Goal: Task Accomplishment & Management: Complete application form

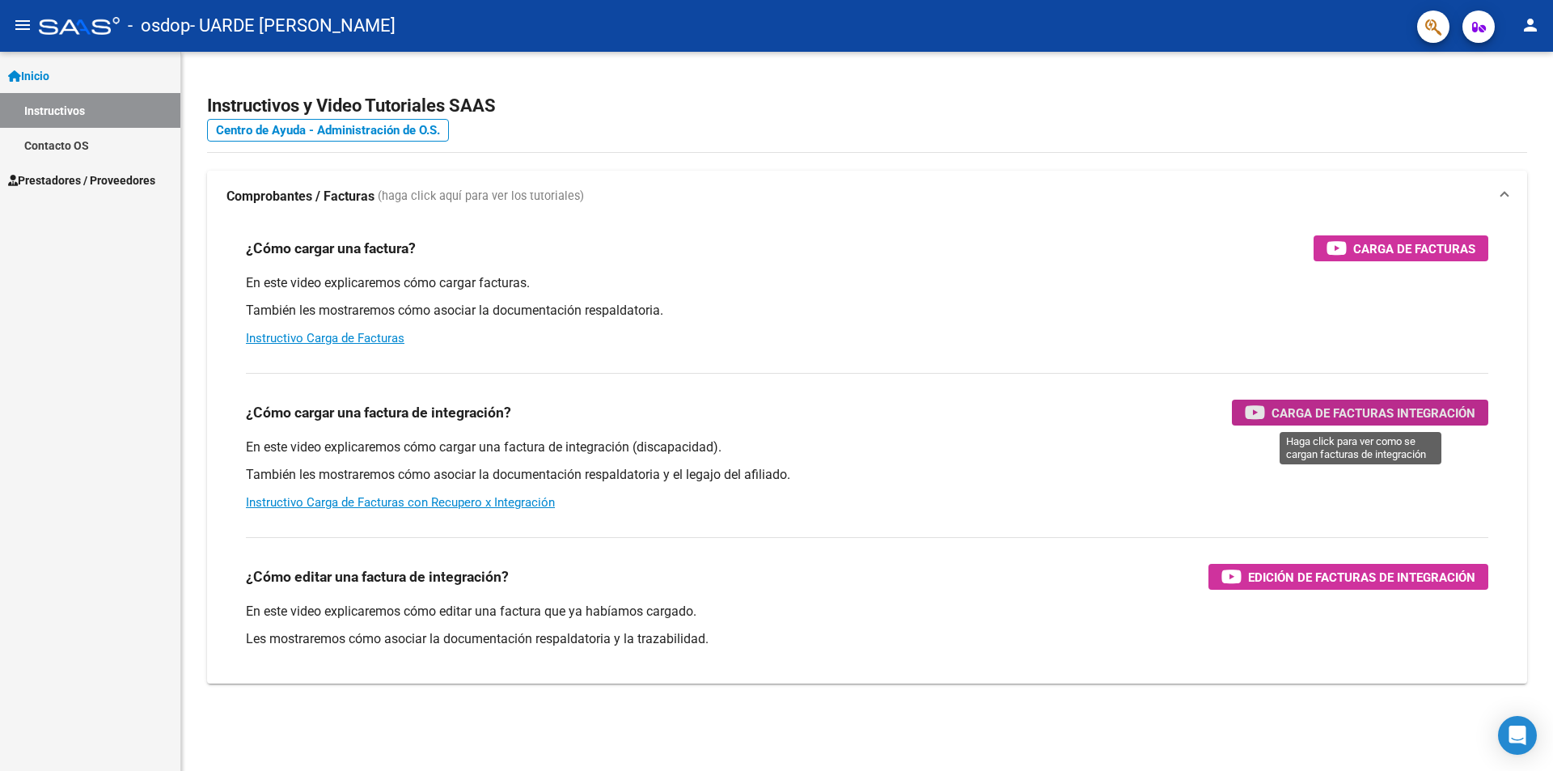
click at [1283, 411] on span "Carga de Facturas Integración" at bounding box center [1373, 413] width 204 height 20
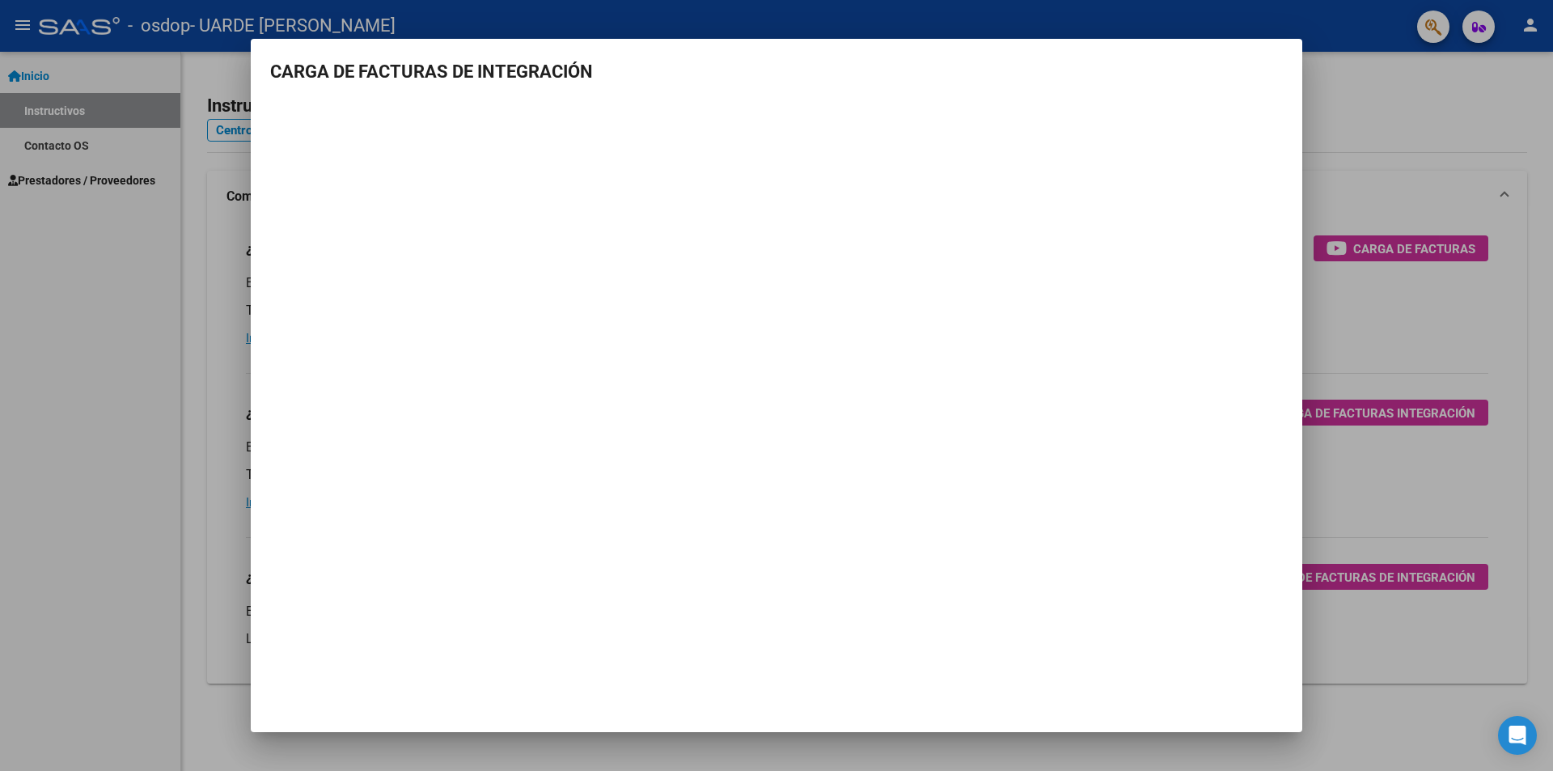
click at [151, 268] on div at bounding box center [776, 385] width 1553 height 771
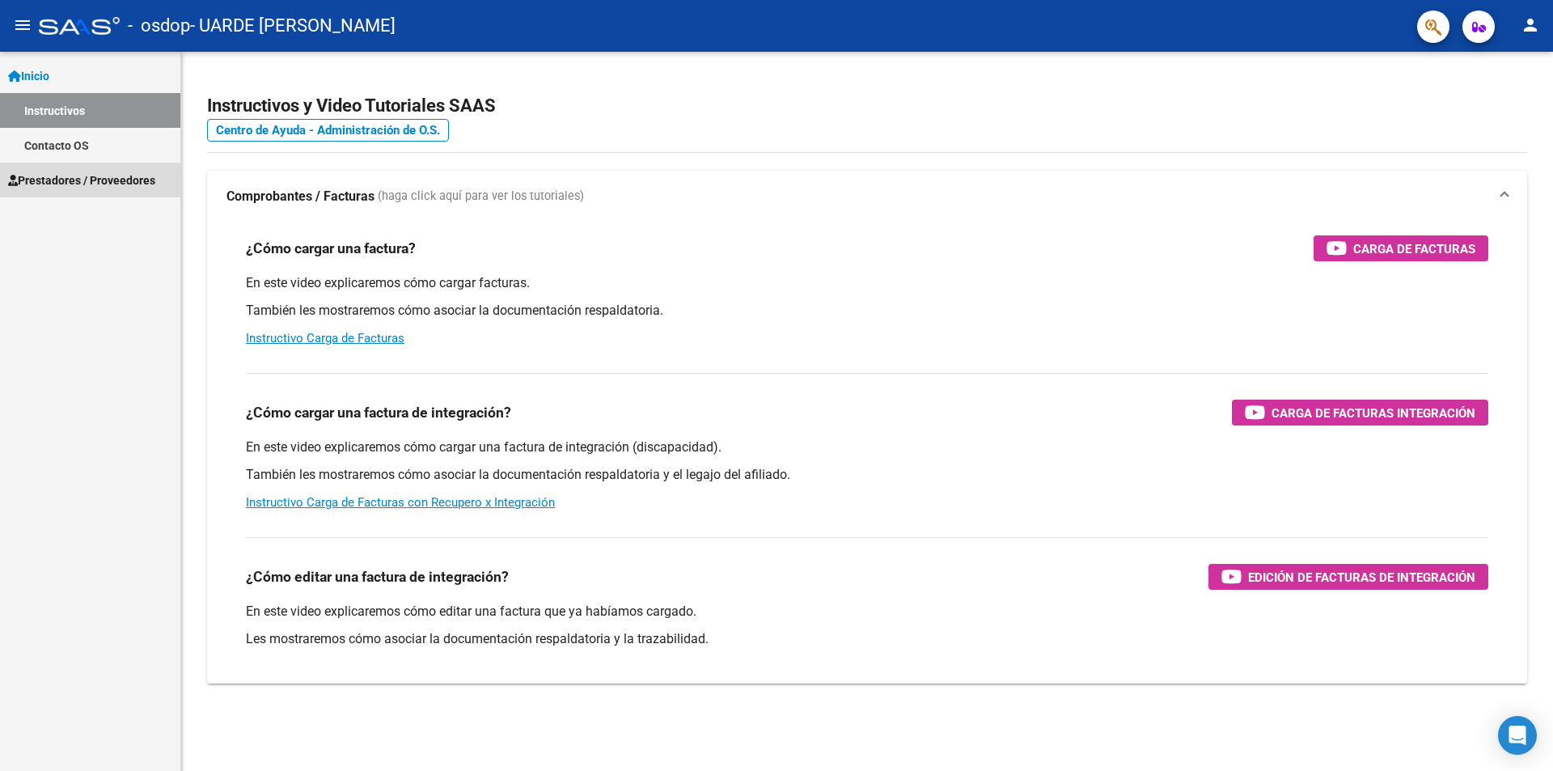
click at [125, 176] on span "Prestadores / Proveedores" at bounding box center [81, 180] width 147 height 18
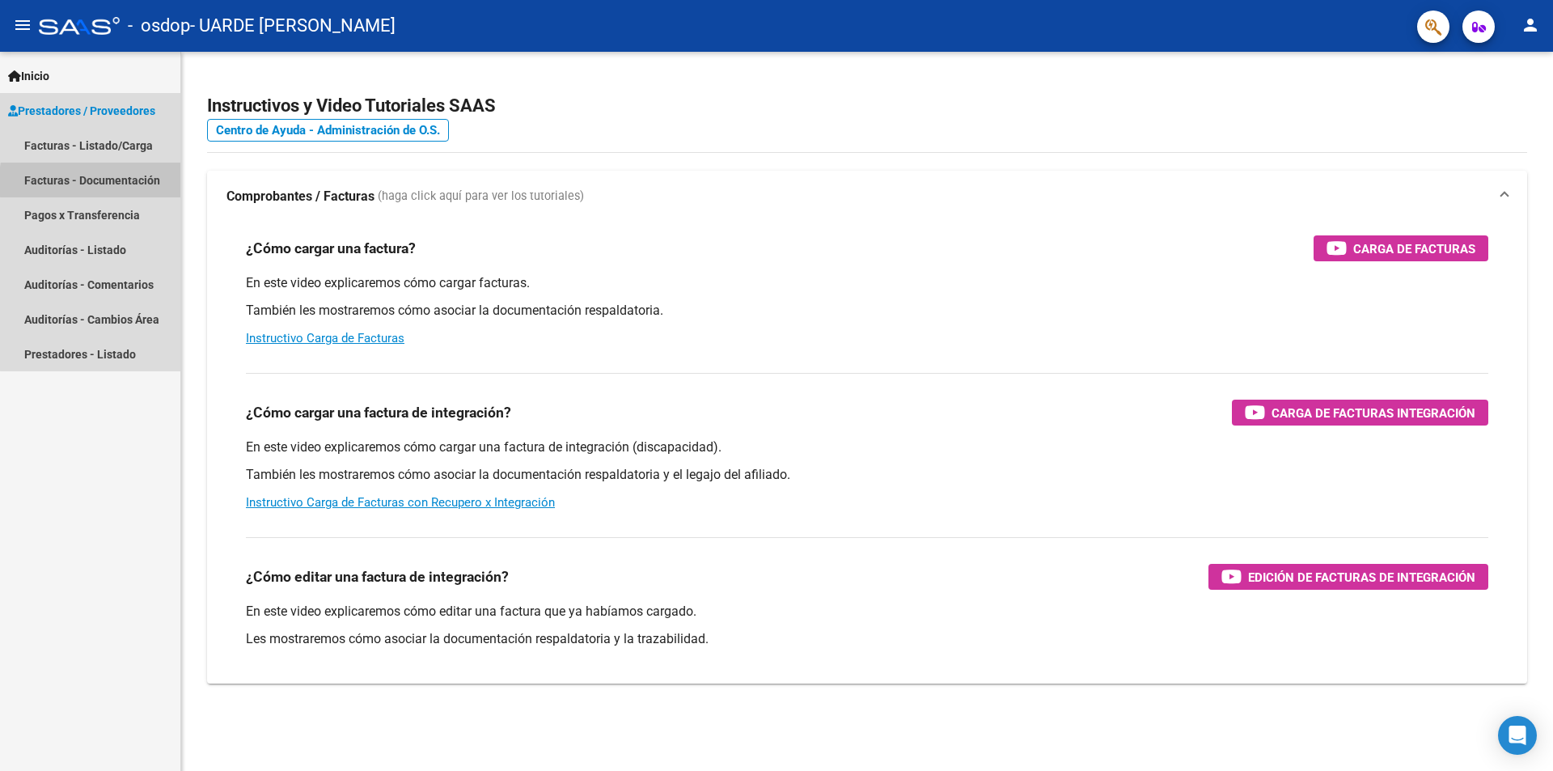
click at [141, 181] on link "Facturas - Documentación" at bounding box center [90, 180] width 180 height 35
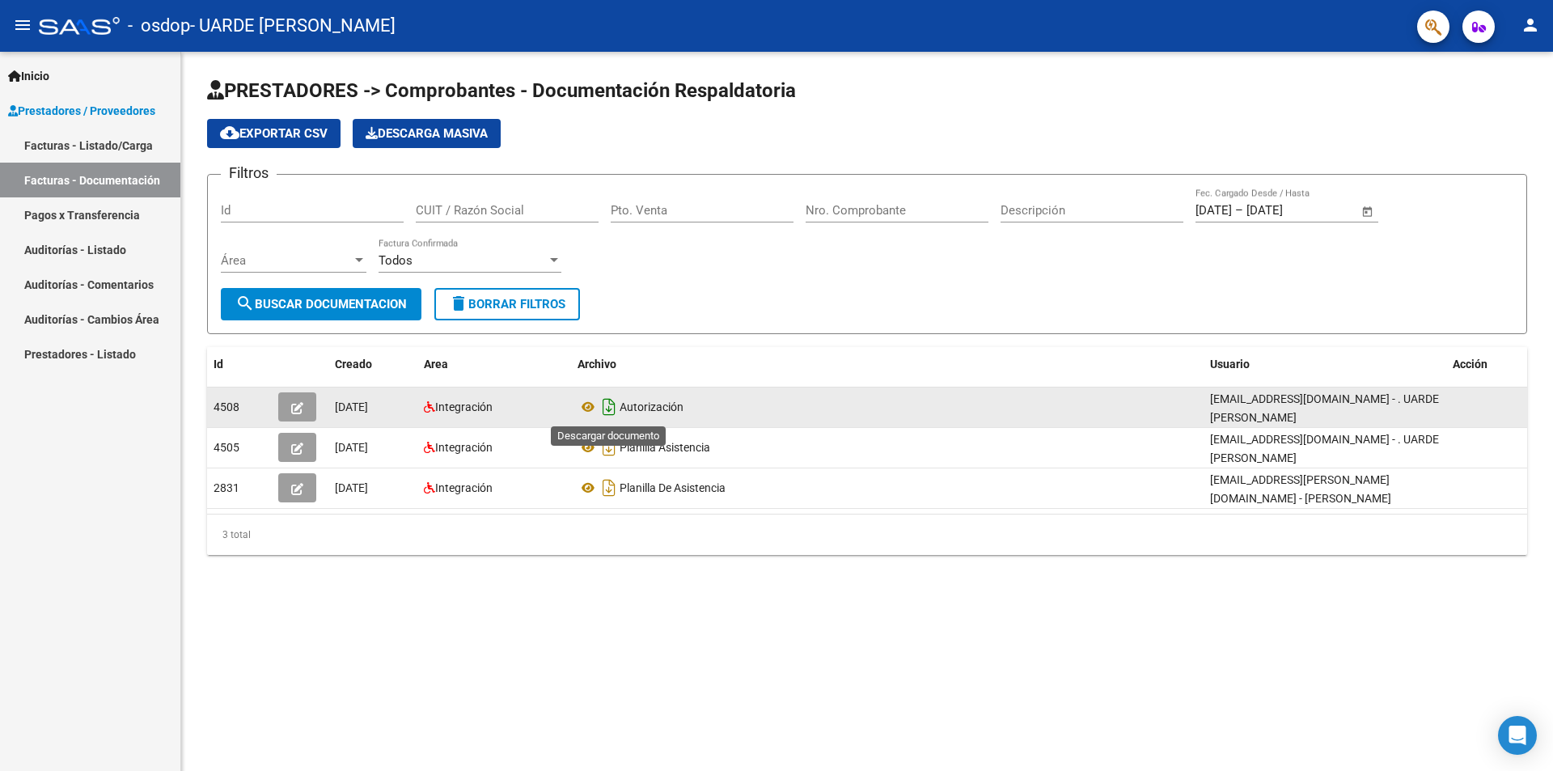
click at [610, 408] on icon "Descargar documento" at bounding box center [608, 407] width 21 height 26
click at [649, 410] on span "Autorización" at bounding box center [651, 406] width 64 height 13
click at [674, 412] on span "Autorización" at bounding box center [651, 406] width 64 height 13
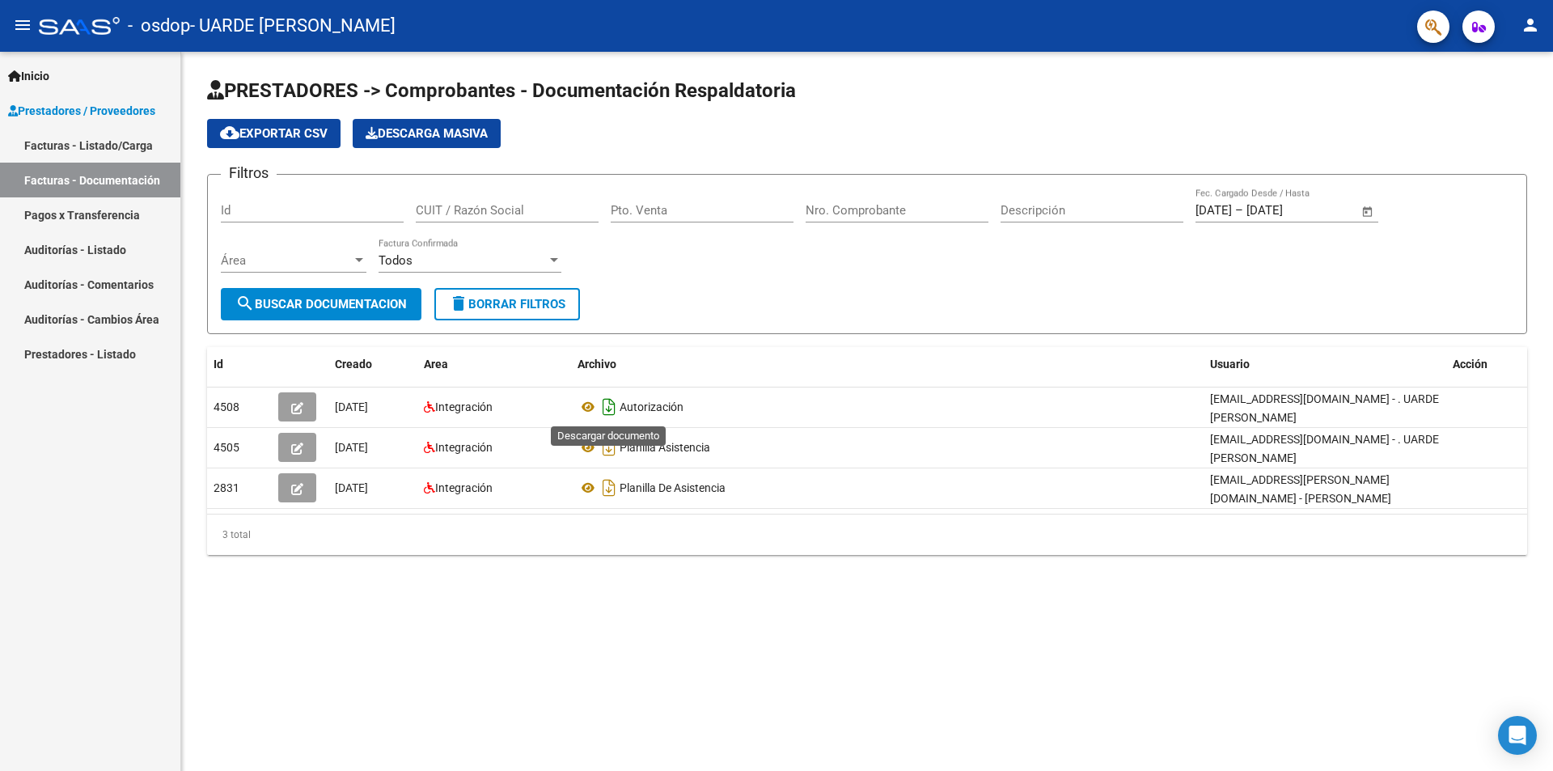
click at [602, 406] on icon "Descargar documento" at bounding box center [608, 407] width 21 height 26
click at [607, 407] on icon "Descargar documento" at bounding box center [608, 407] width 21 height 26
click at [607, 405] on icon "Descargar documento" at bounding box center [608, 407] width 21 height 26
drag, startPoint x: 1229, startPoint y: 164, endPoint x: 1130, endPoint y: 116, distance: 109.9
click at [1130, 116] on app-list-header "PRESTADORES -> Comprobantes - Documentación Respaldatoria cloud_download Export…" at bounding box center [867, 206] width 1320 height 256
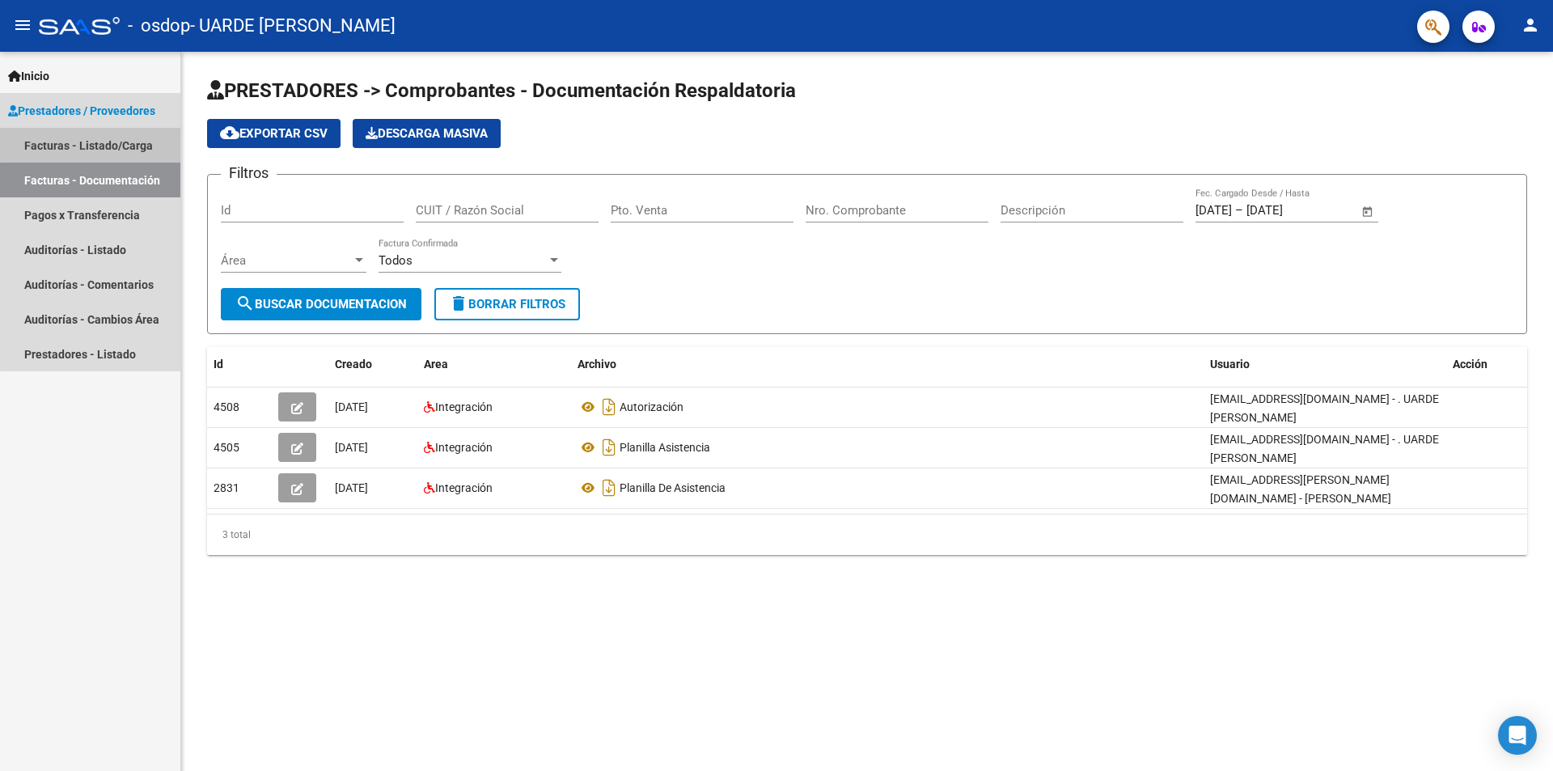
click at [108, 144] on link "Facturas - Listado/Carga" at bounding box center [90, 145] width 180 height 35
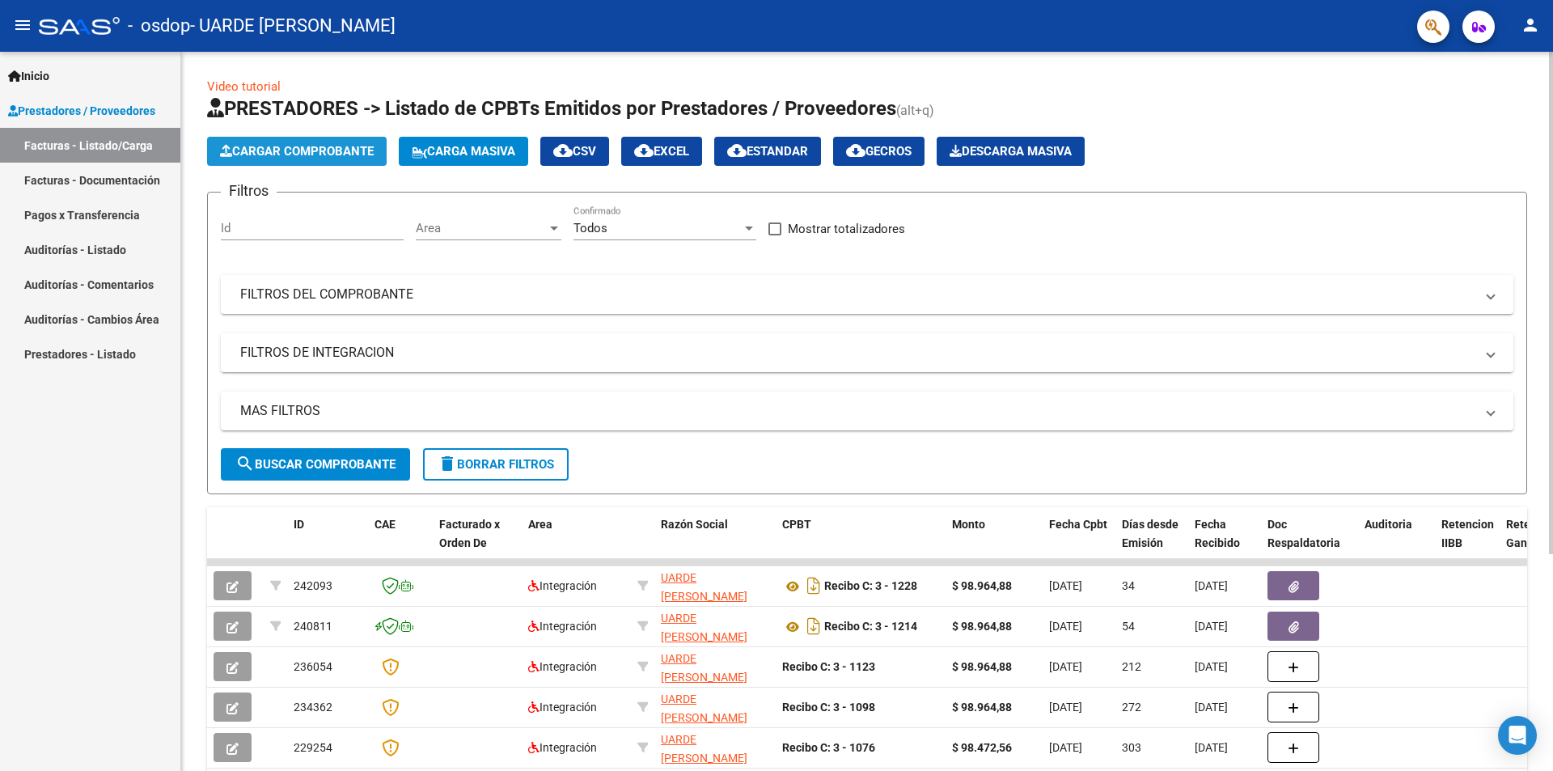
click at [334, 152] on span "Cargar Comprobante" at bounding box center [297, 151] width 154 height 15
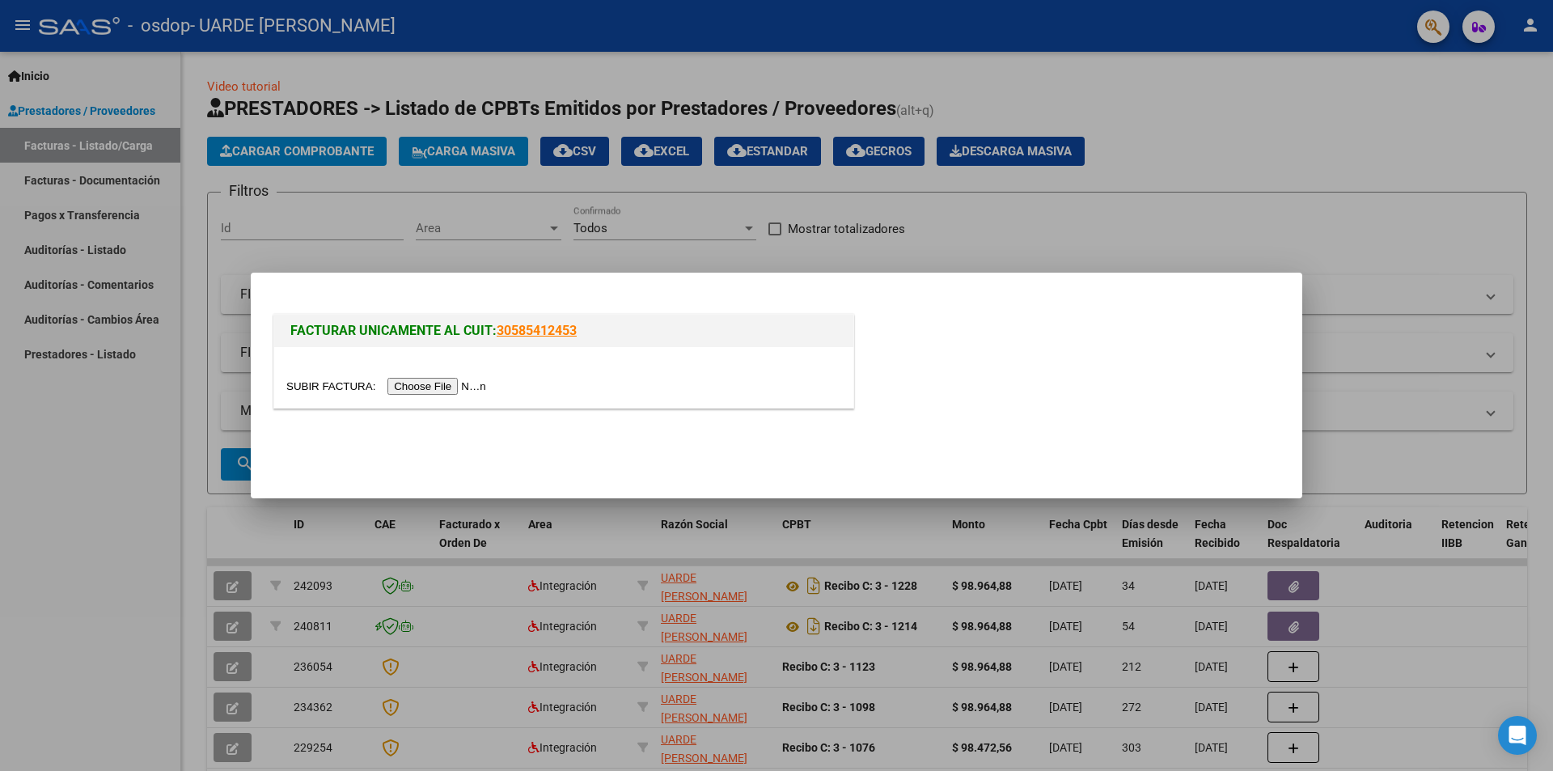
click at [404, 384] on input "file" at bounding box center [388, 386] width 205 height 17
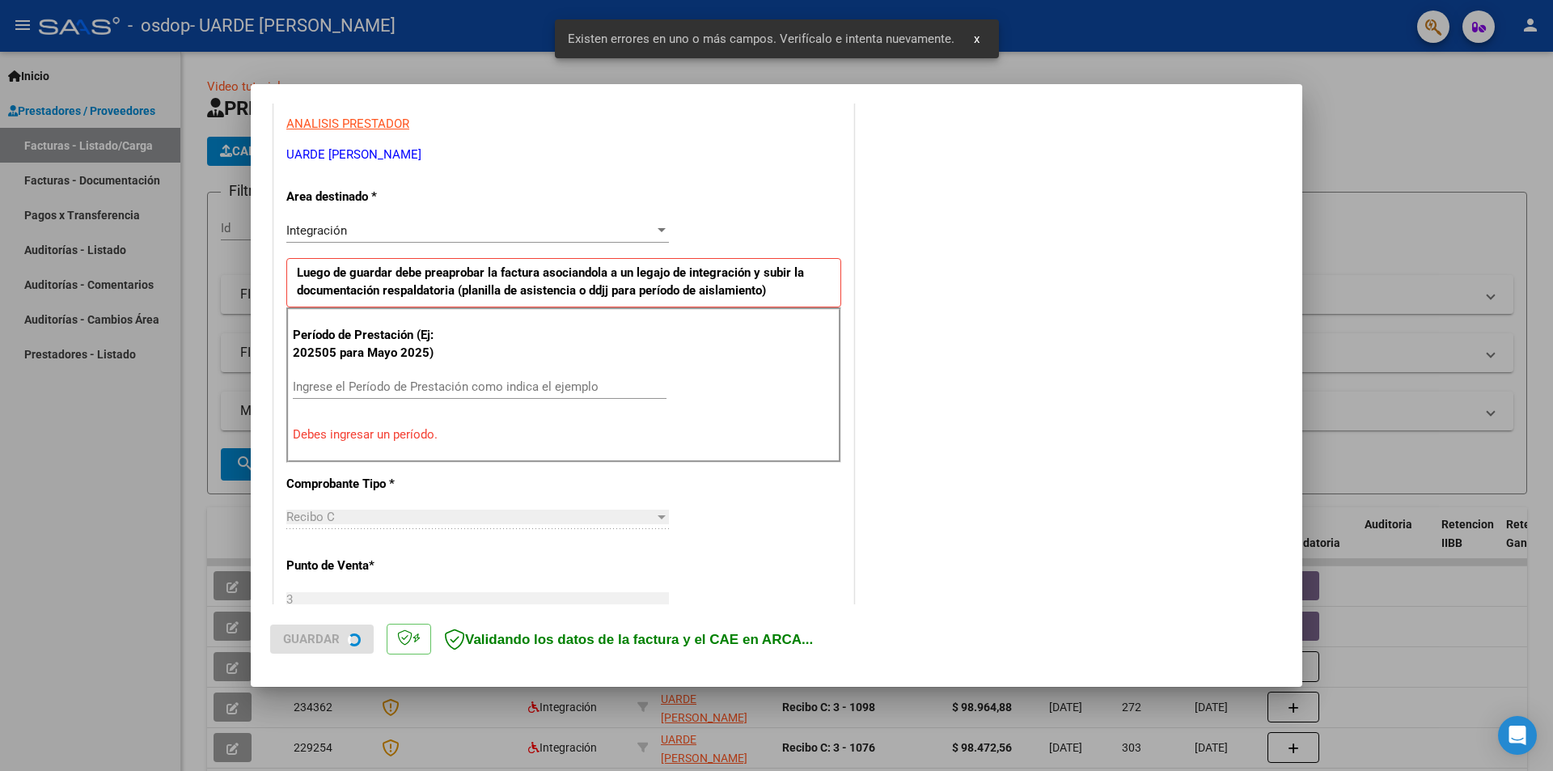
scroll to position [313, 0]
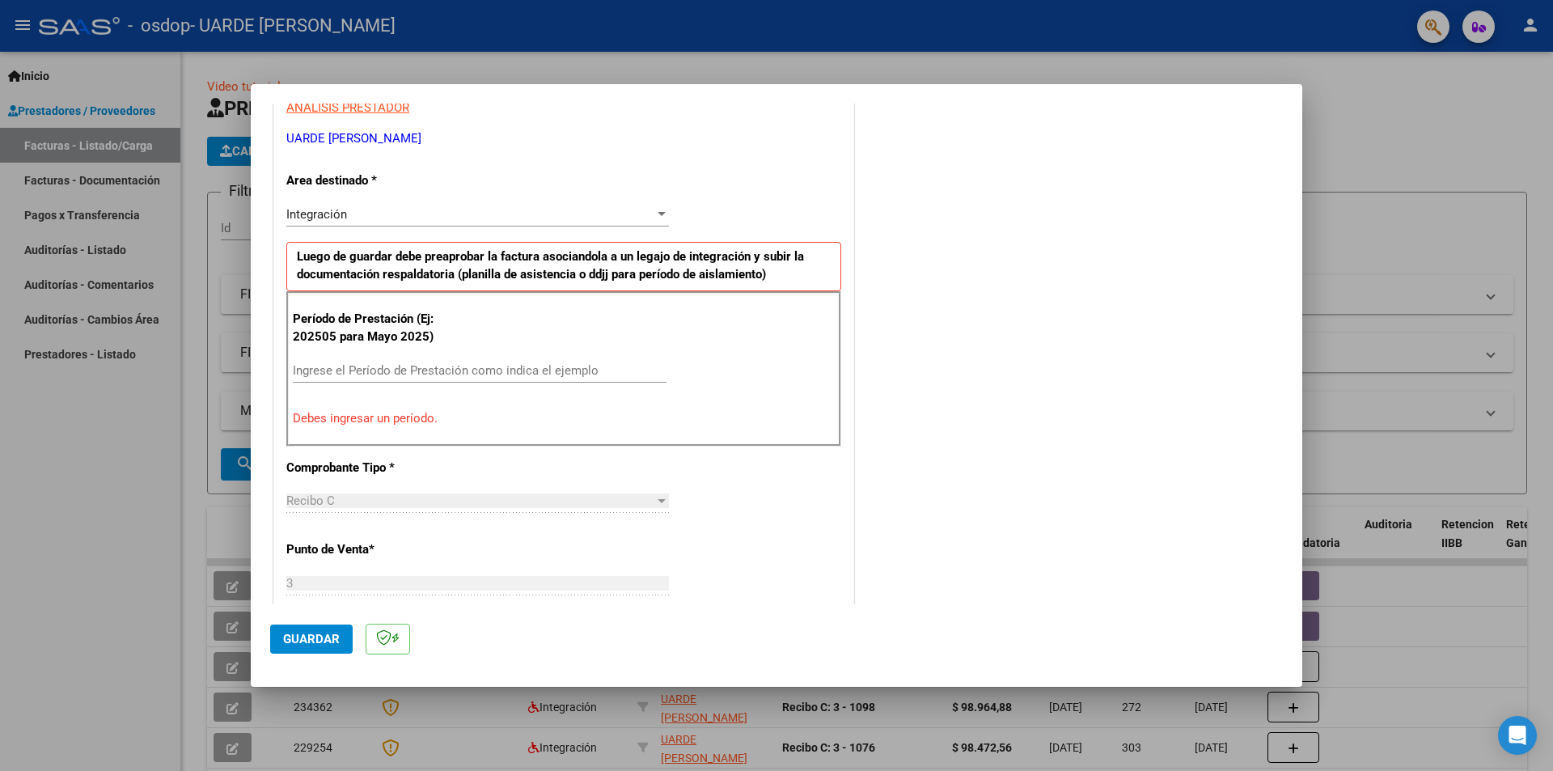
click at [497, 370] on input "Ingrese el Período de Prestación como indica el ejemplo" at bounding box center [480, 370] width 374 height 15
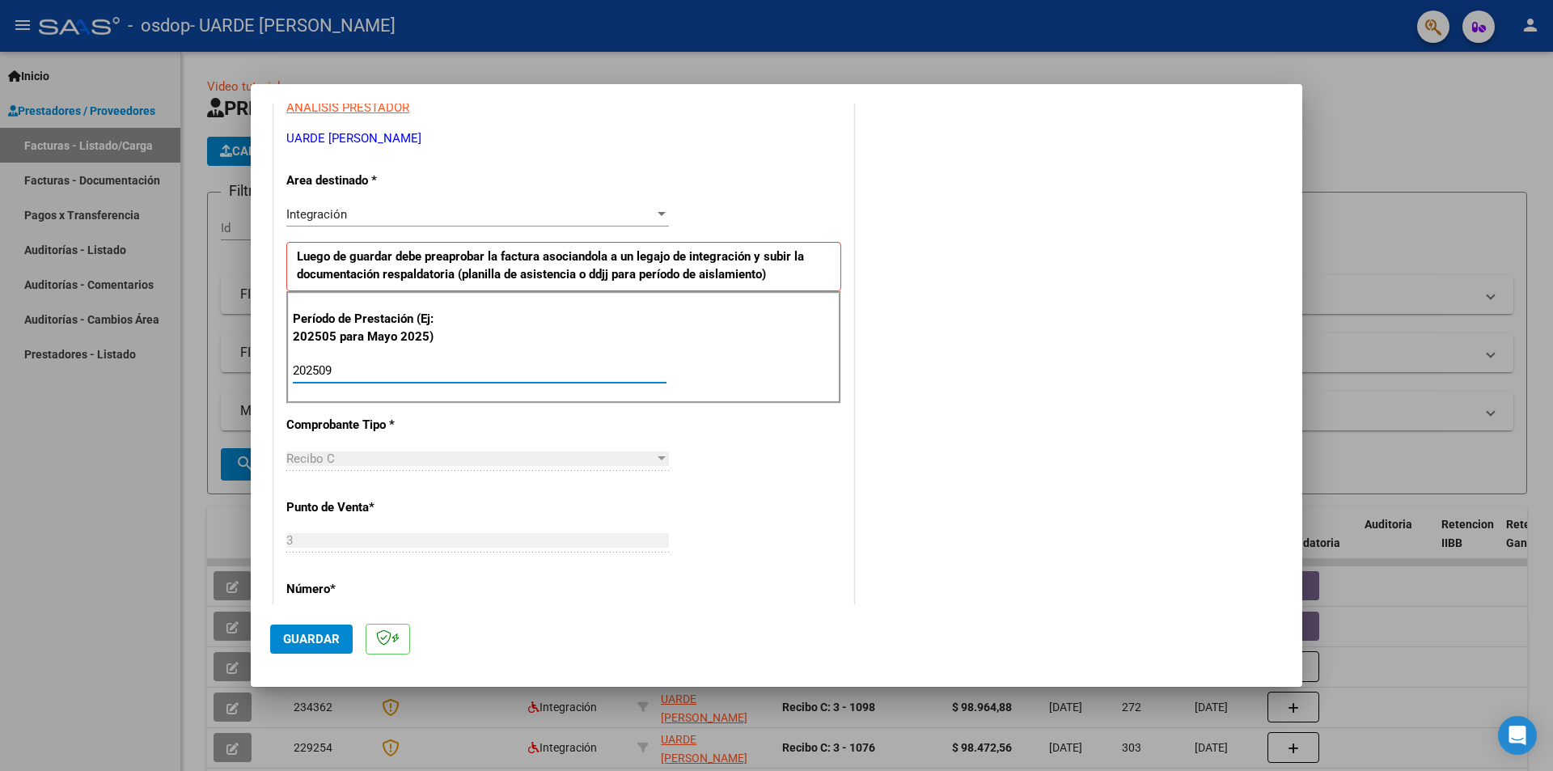
type input "202509"
click at [657, 456] on div at bounding box center [661, 458] width 8 height 4
click at [315, 636] on span "Guardar" at bounding box center [311, 639] width 57 height 15
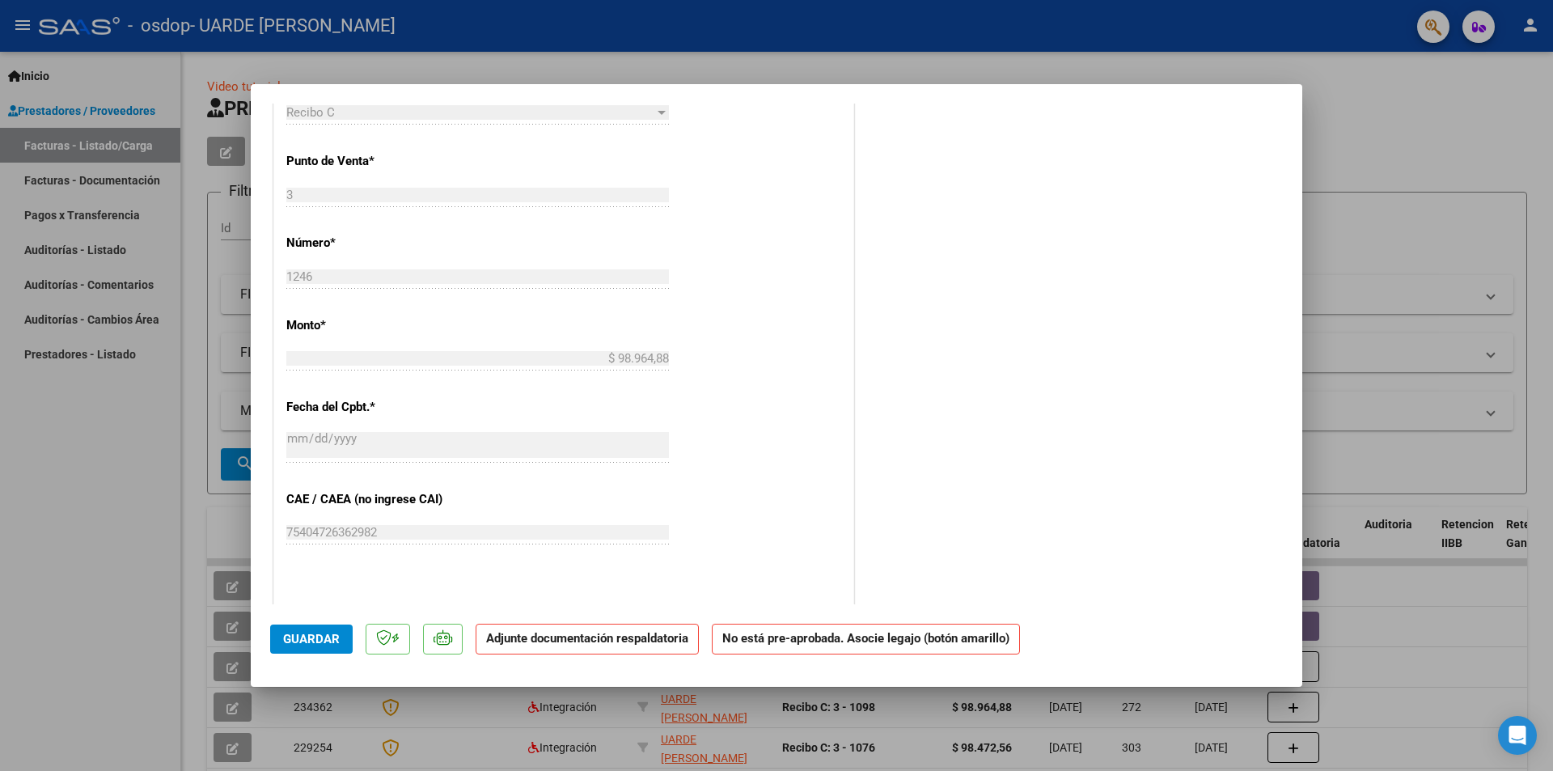
scroll to position [647, 0]
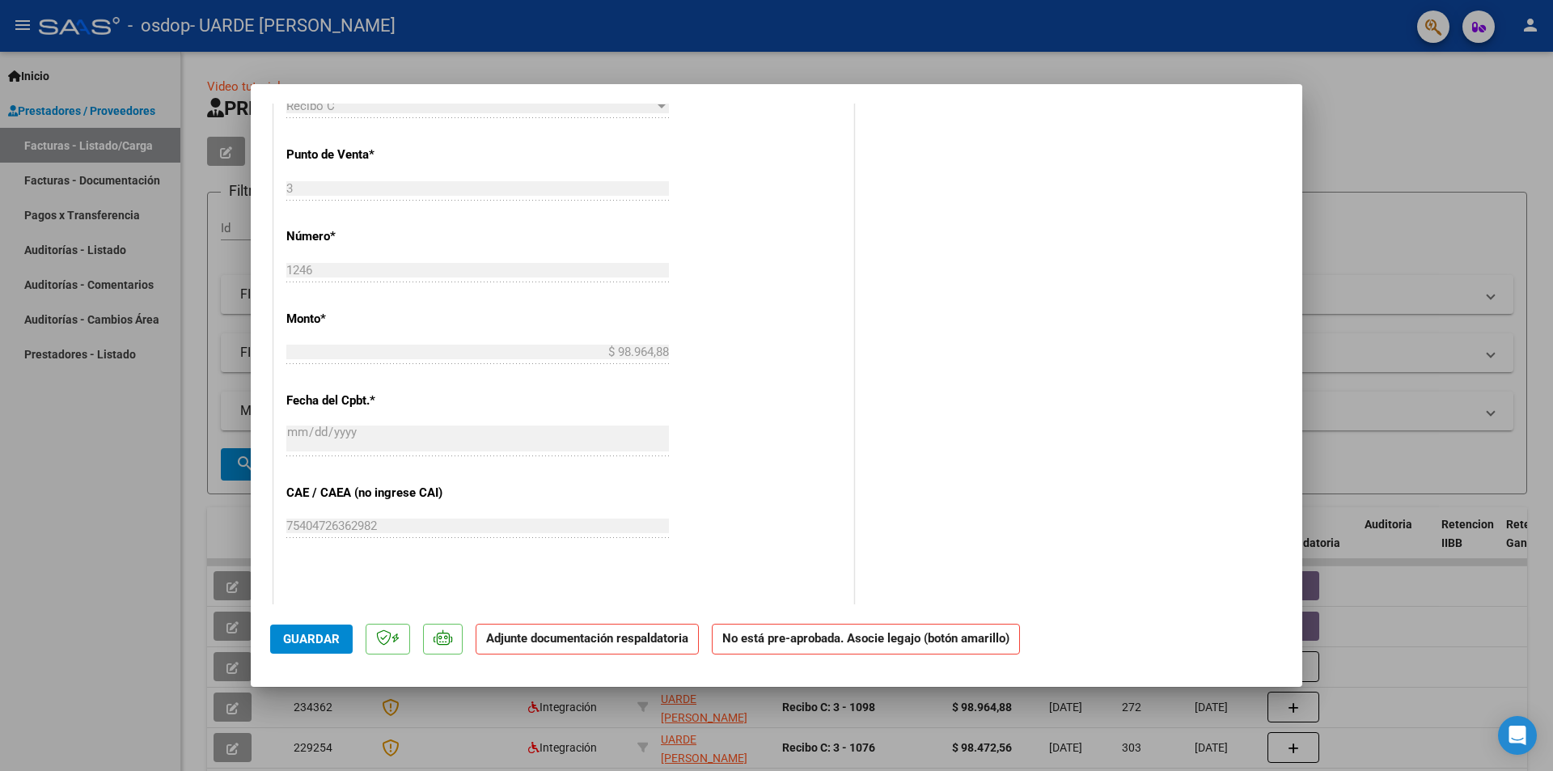
click at [332, 636] on span "Guardar" at bounding box center [311, 639] width 57 height 15
click at [628, 649] on p "Adjunte documentación respaldatoria" at bounding box center [586, 639] width 223 height 32
click at [645, 644] on strong "Adjunte documentación respaldatoria" at bounding box center [587, 638] width 202 height 15
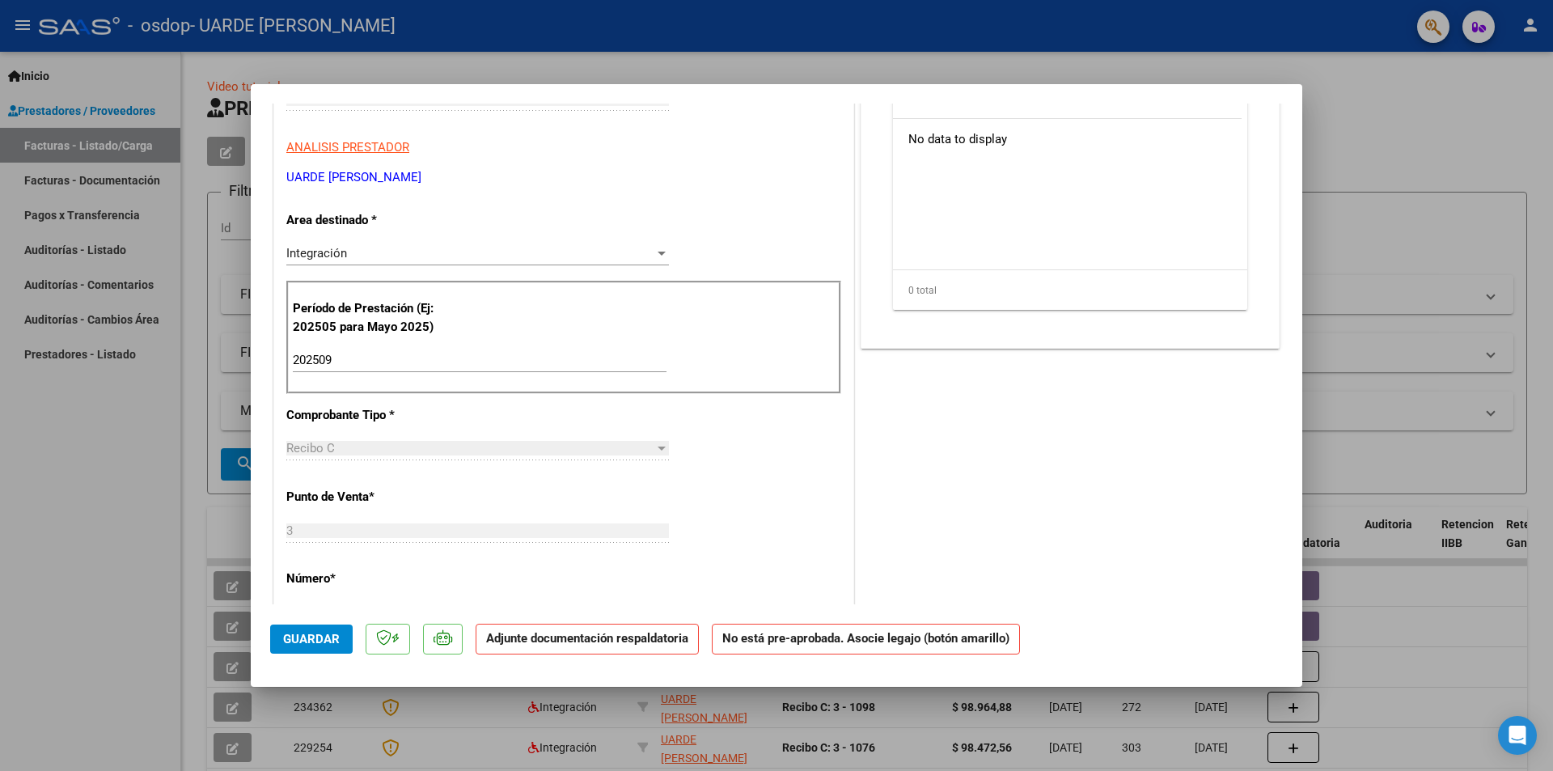
scroll to position [162, 0]
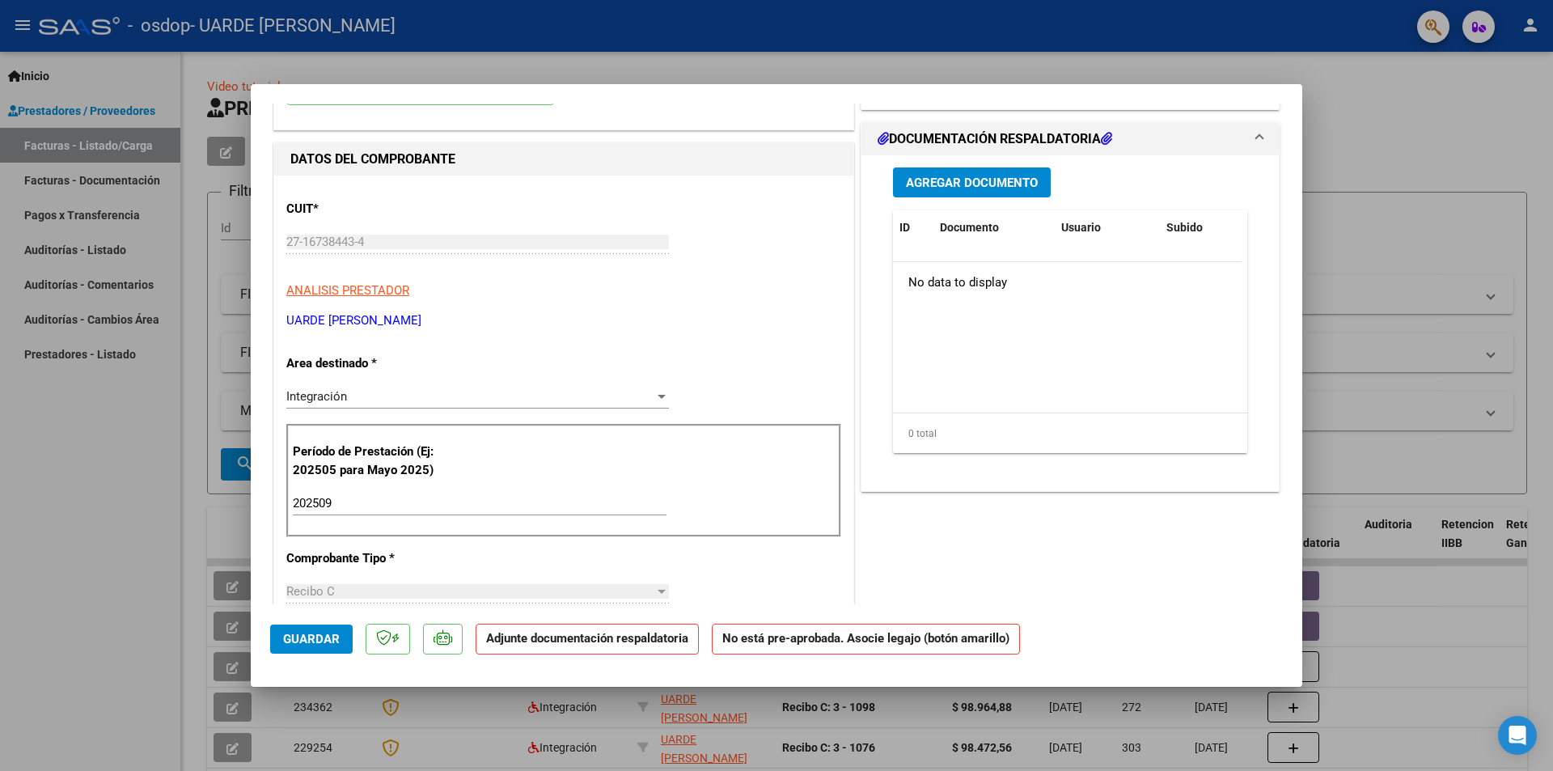
click at [978, 178] on span "Agregar Documento" at bounding box center [972, 182] width 132 height 15
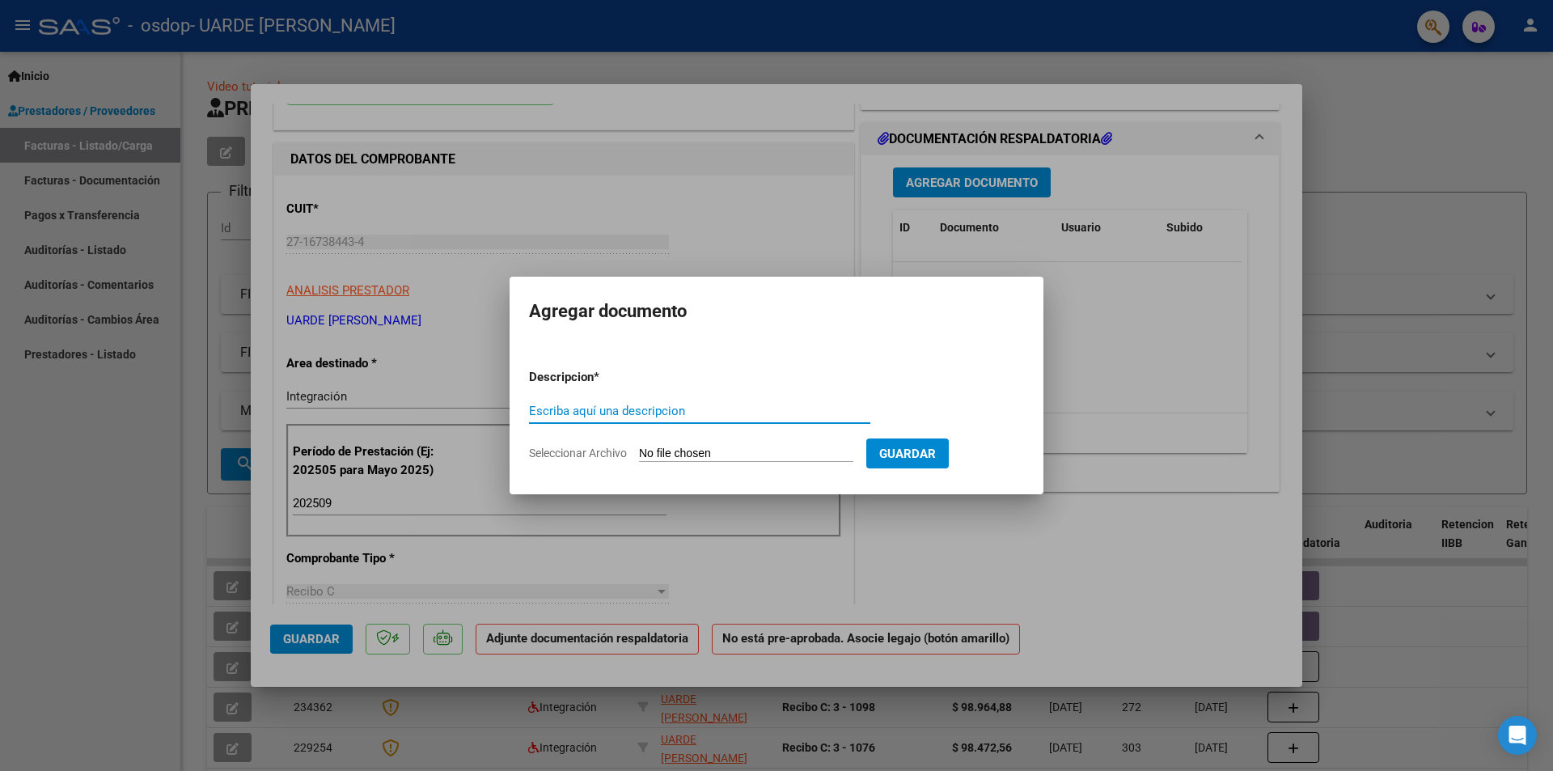
click at [679, 409] on input "Escriba aquí una descripcion" at bounding box center [699, 411] width 341 height 15
type input "planilla asistencia"
click at [713, 454] on input "Seleccionar Archivo" at bounding box center [746, 453] width 214 height 15
type input "C:\fakepath\WhatsApp Scan 2025-10-08 at 09.39.26.pdf"
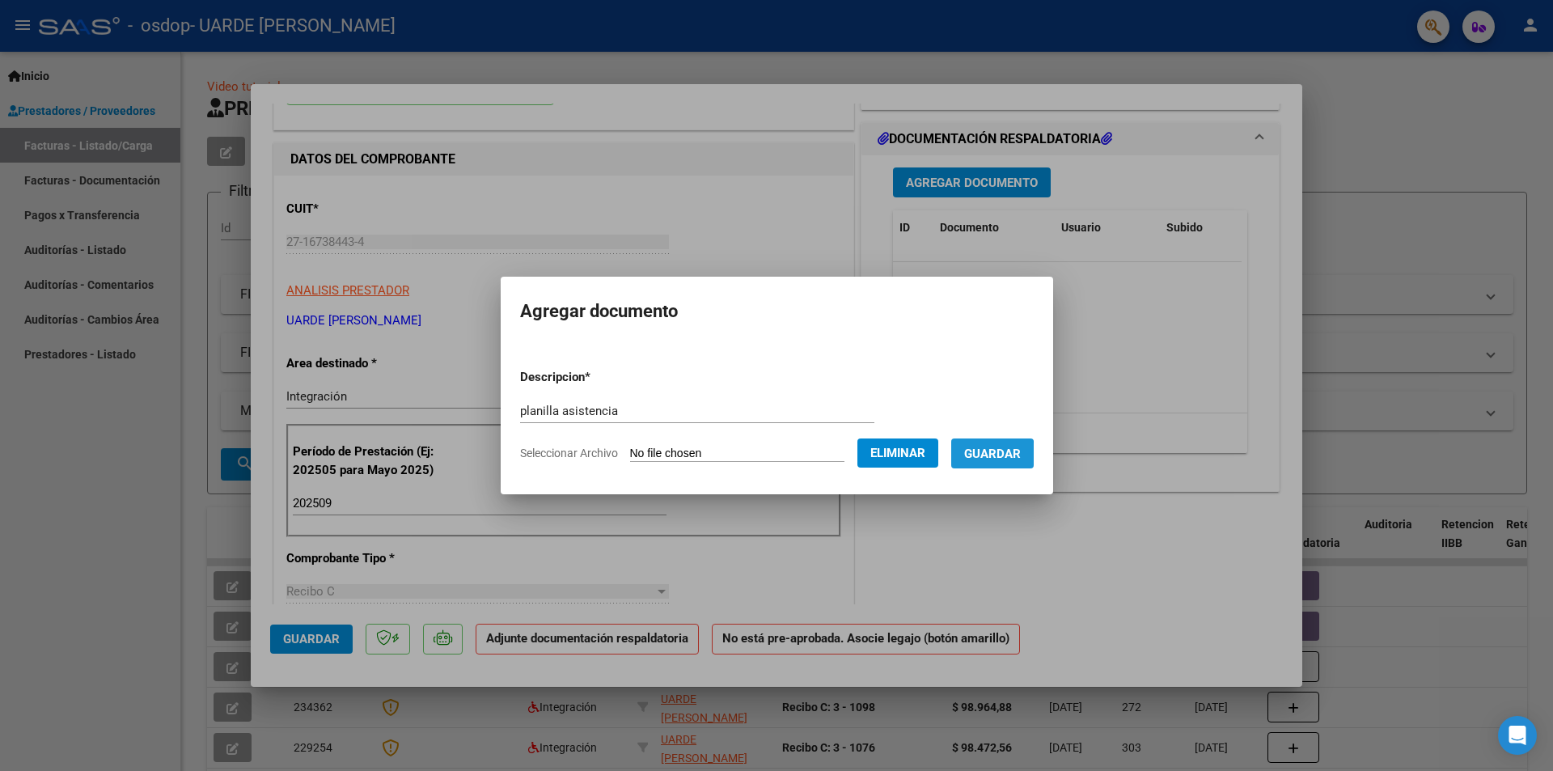
click at [991, 456] on span "Guardar" at bounding box center [992, 453] width 57 height 15
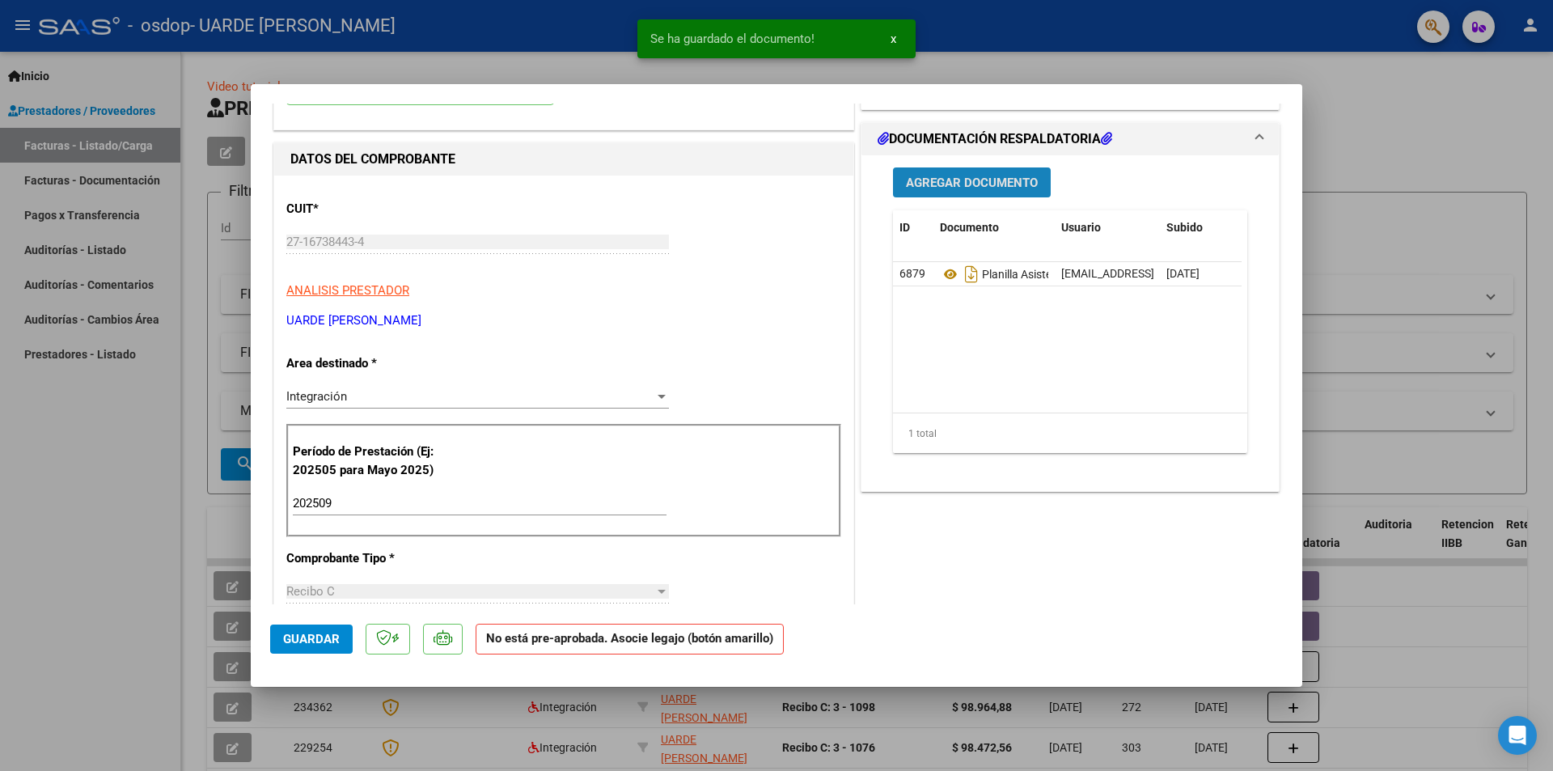
click at [957, 187] on span "Agregar Documento" at bounding box center [972, 182] width 132 height 15
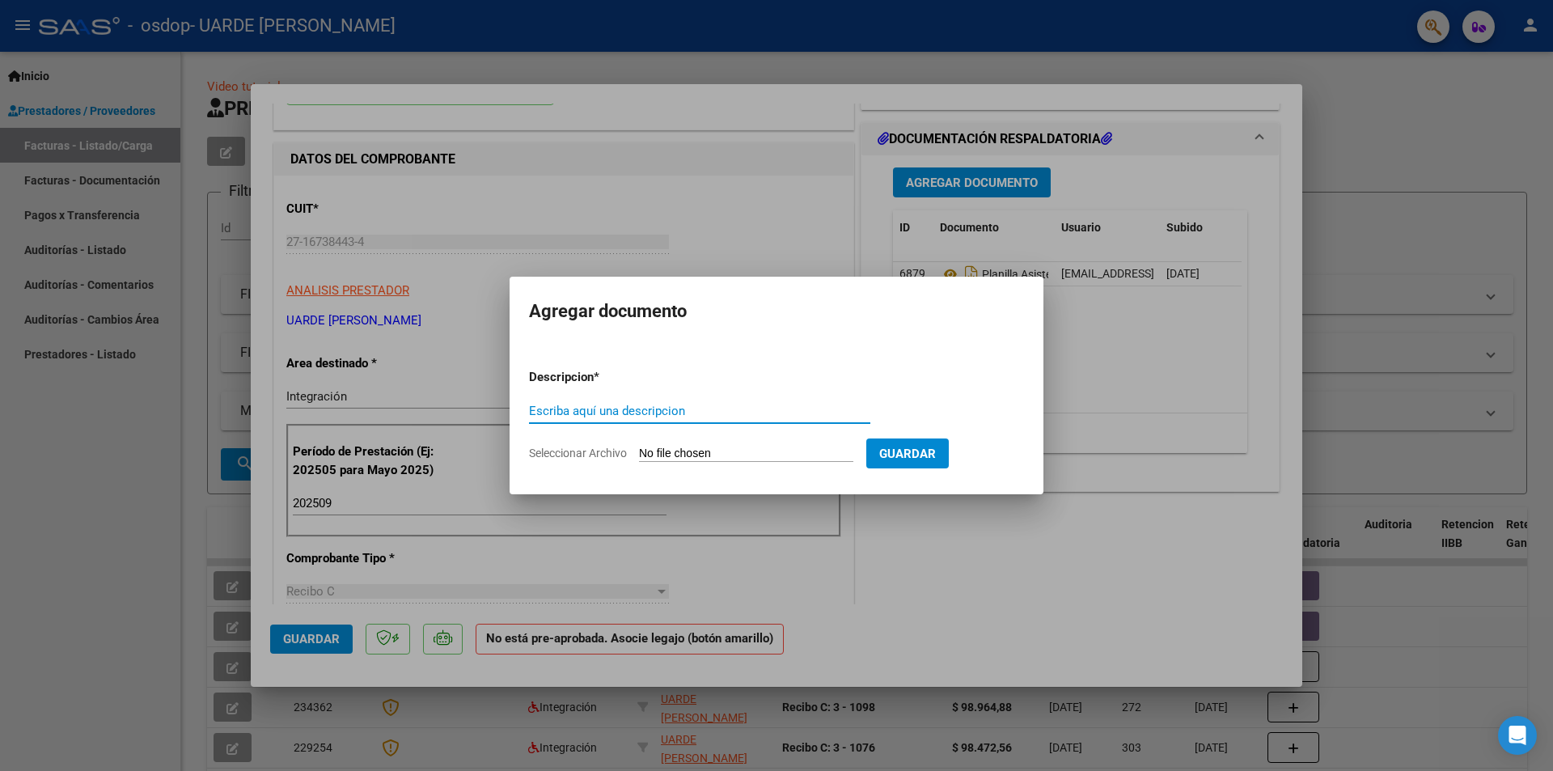
click at [729, 414] on input "Escriba aquí una descripcion" at bounding box center [699, 411] width 341 height 15
type input "autorización"
click at [724, 452] on input "Seleccionar Archivo" at bounding box center [746, 453] width 214 height 15
type input "C:\fakepath\27167384434-RECIBO_C-3-1228-ANEXO-AUTORIZACION (3).png"
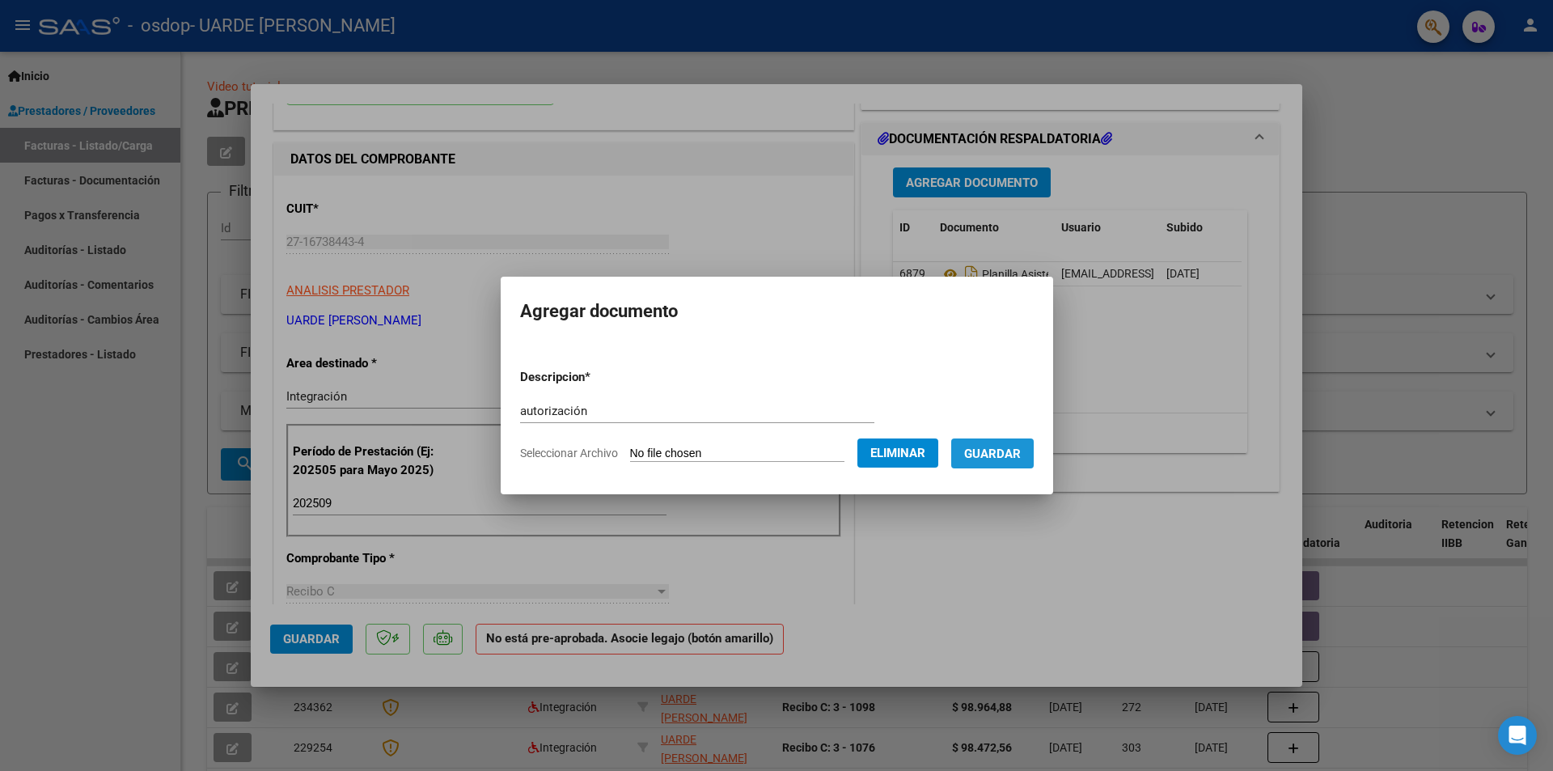
click at [1007, 450] on span "Guardar" at bounding box center [992, 453] width 57 height 15
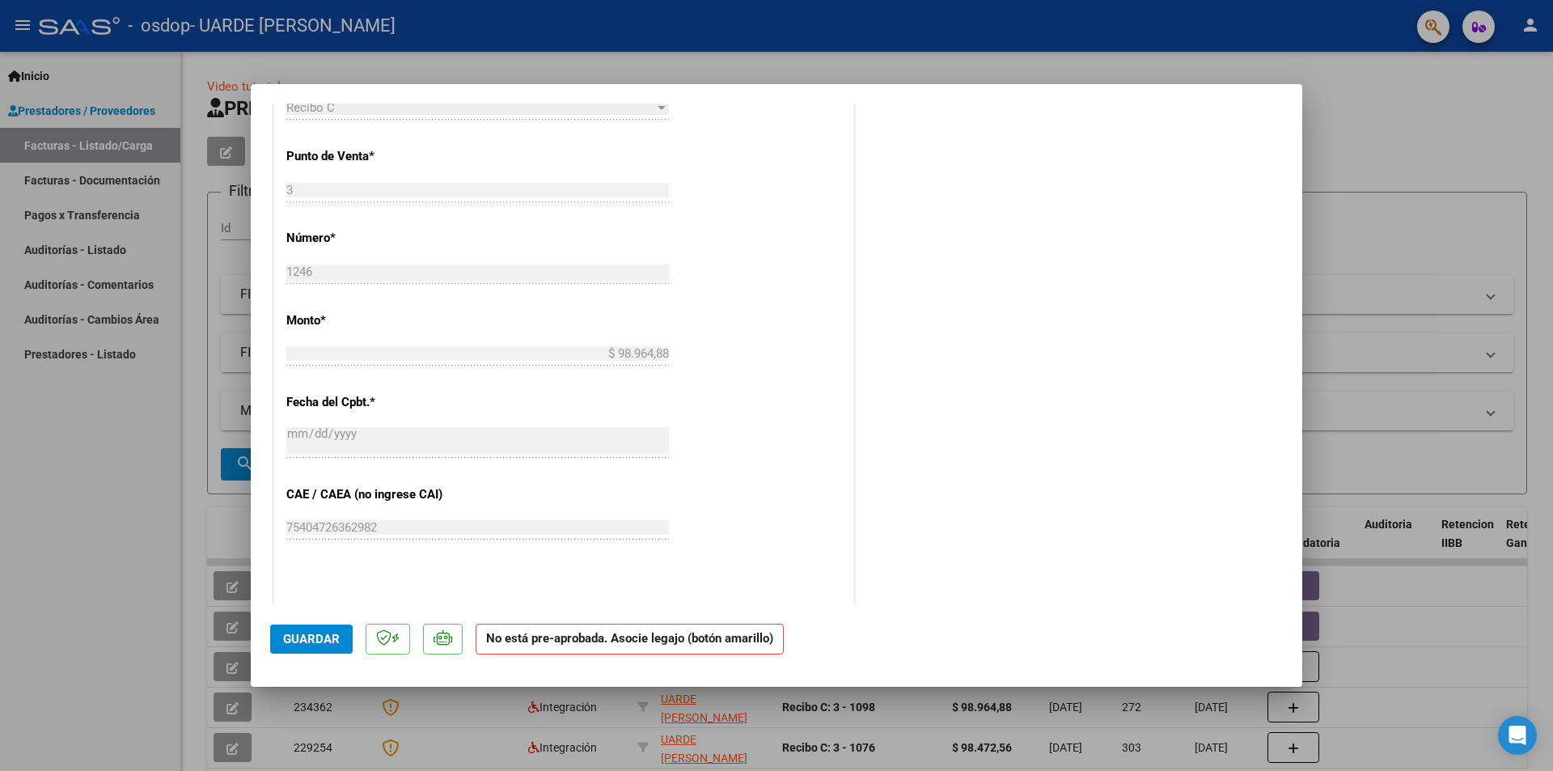
scroll to position [647, 0]
click at [307, 641] on span "Guardar" at bounding box center [311, 639] width 57 height 15
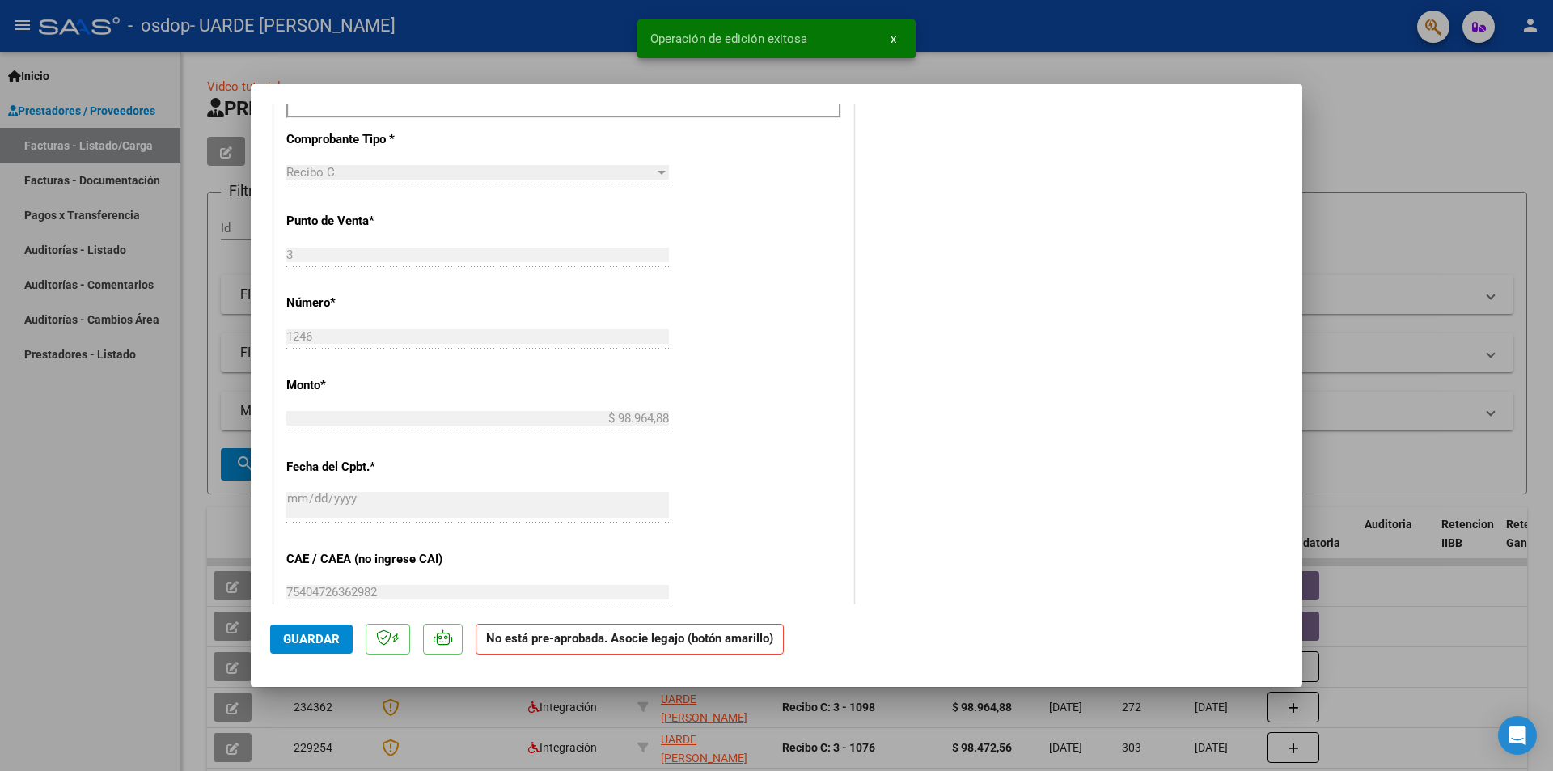
scroll to position [257, 0]
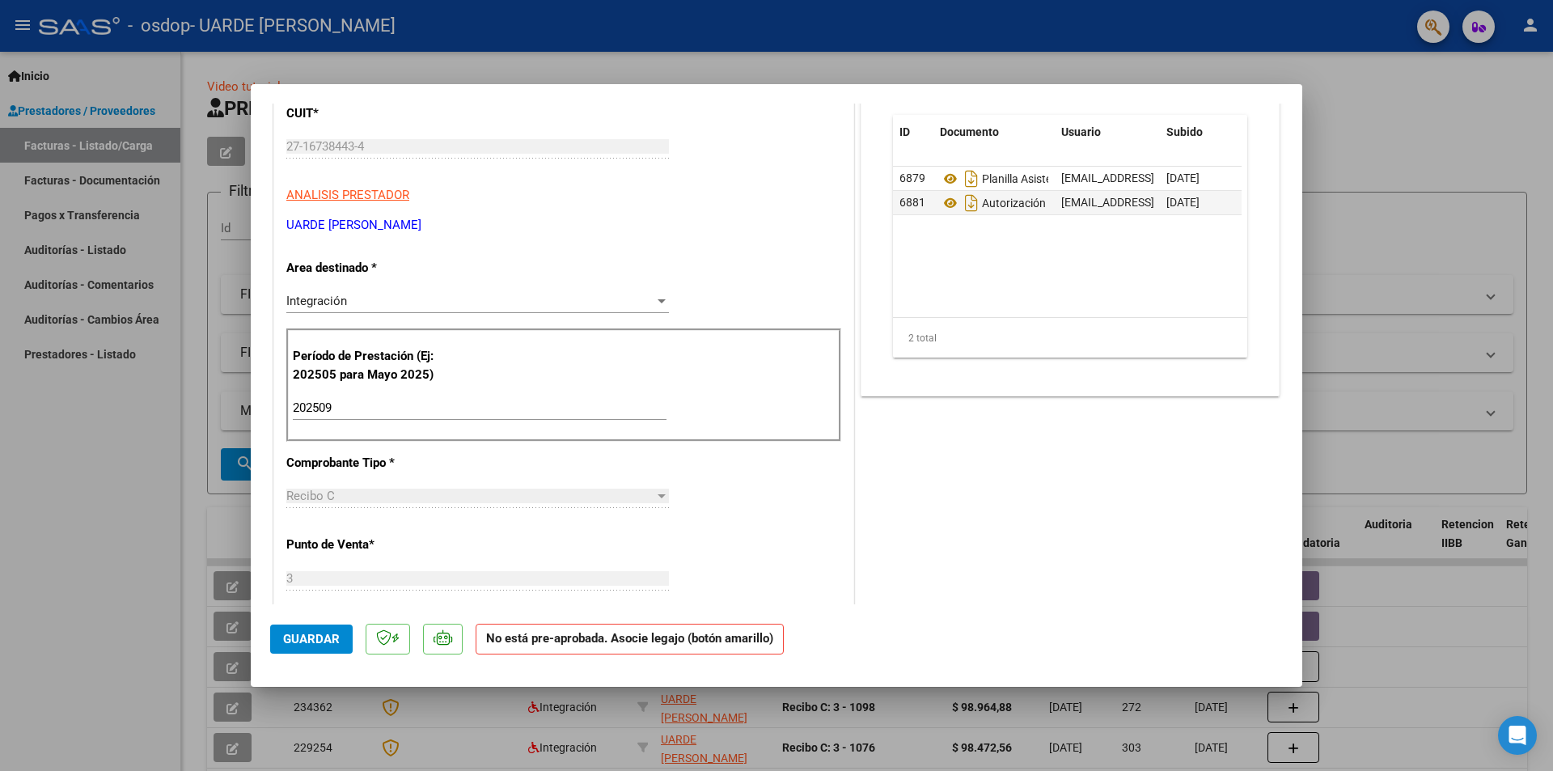
click at [1366, 162] on div at bounding box center [776, 385] width 1553 height 771
type input "$ 0,00"
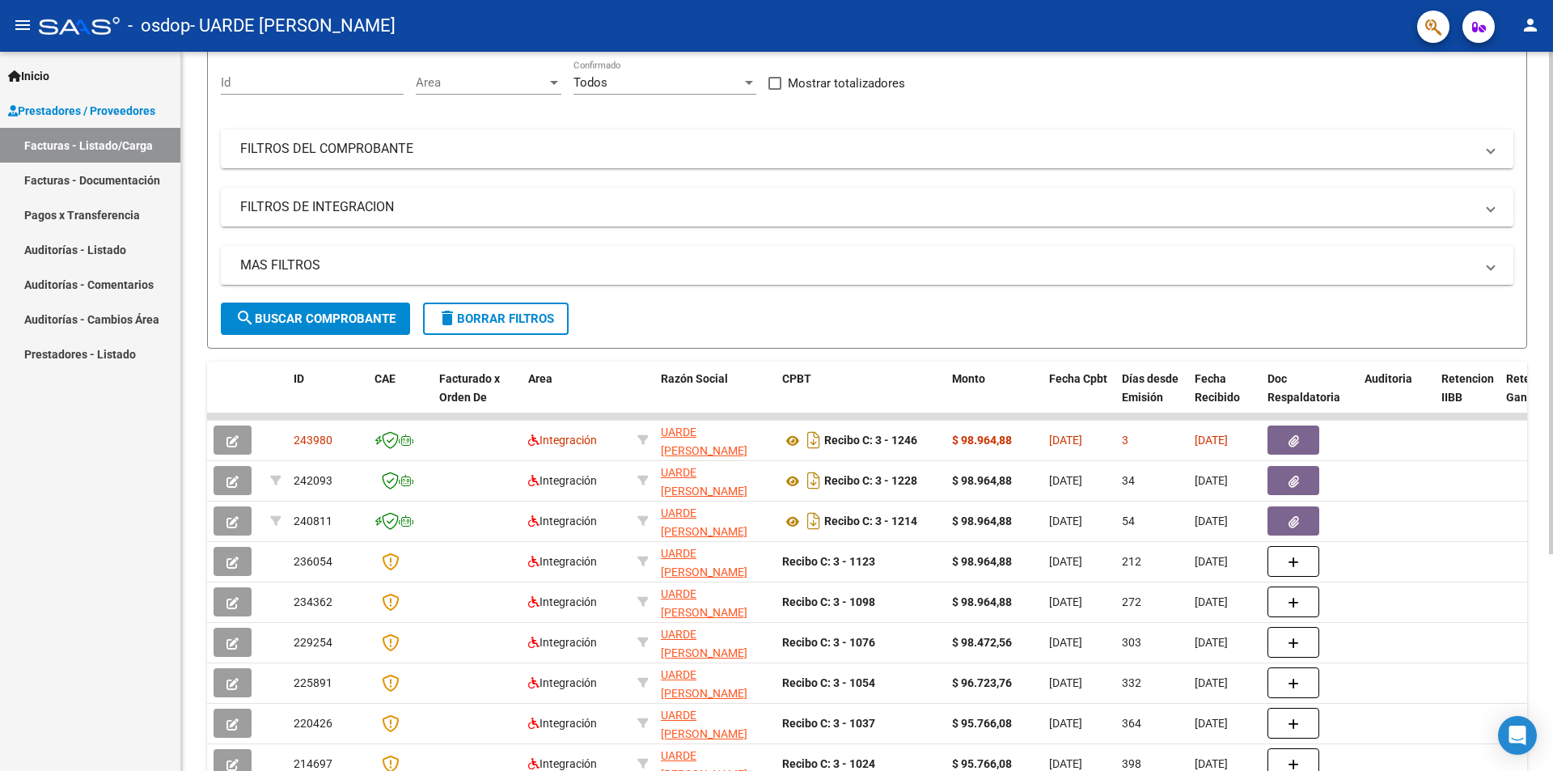
scroll to position [162, 0]
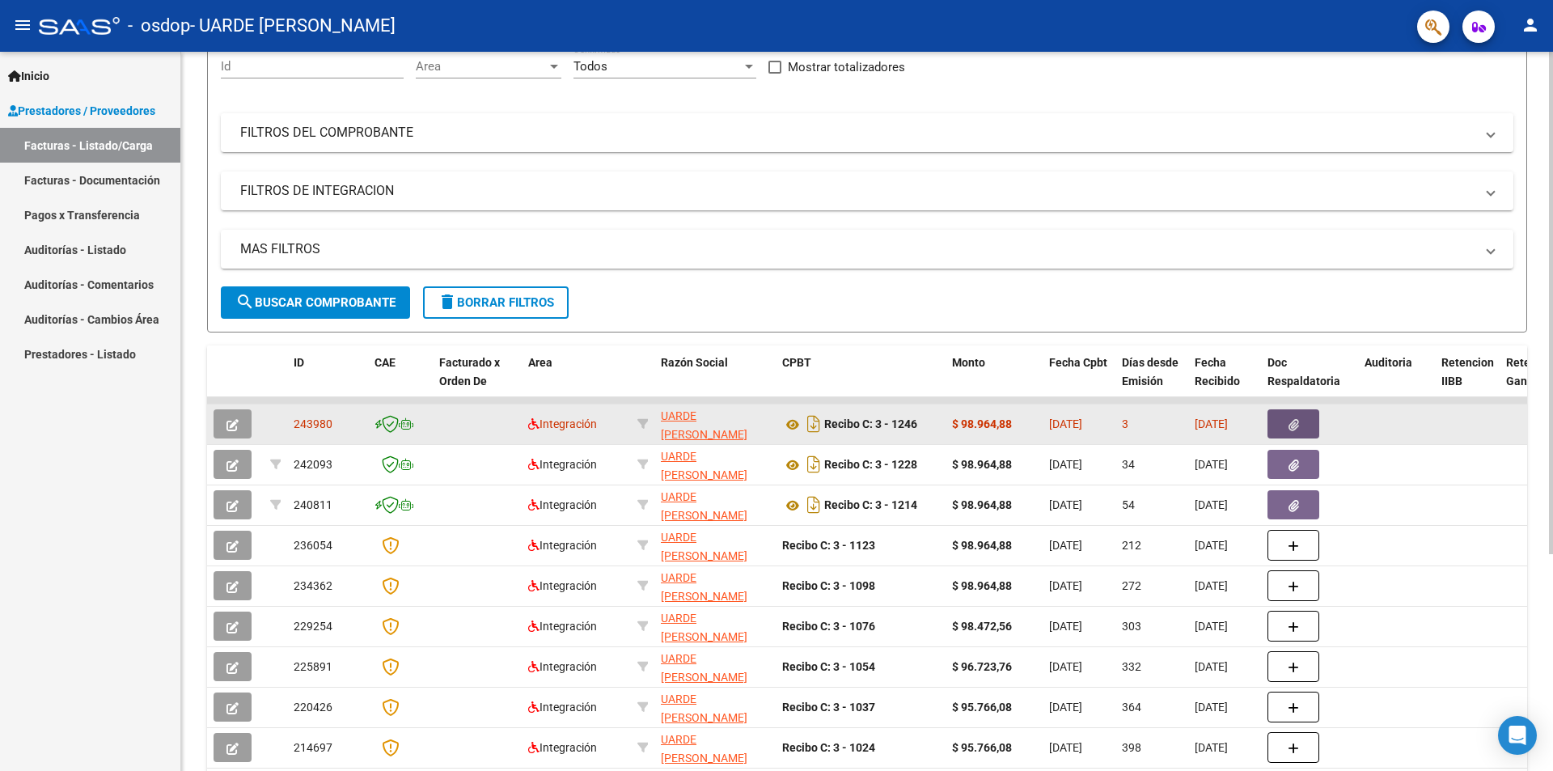
click at [1299, 424] on button "button" at bounding box center [1293, 423] width 52 height 29
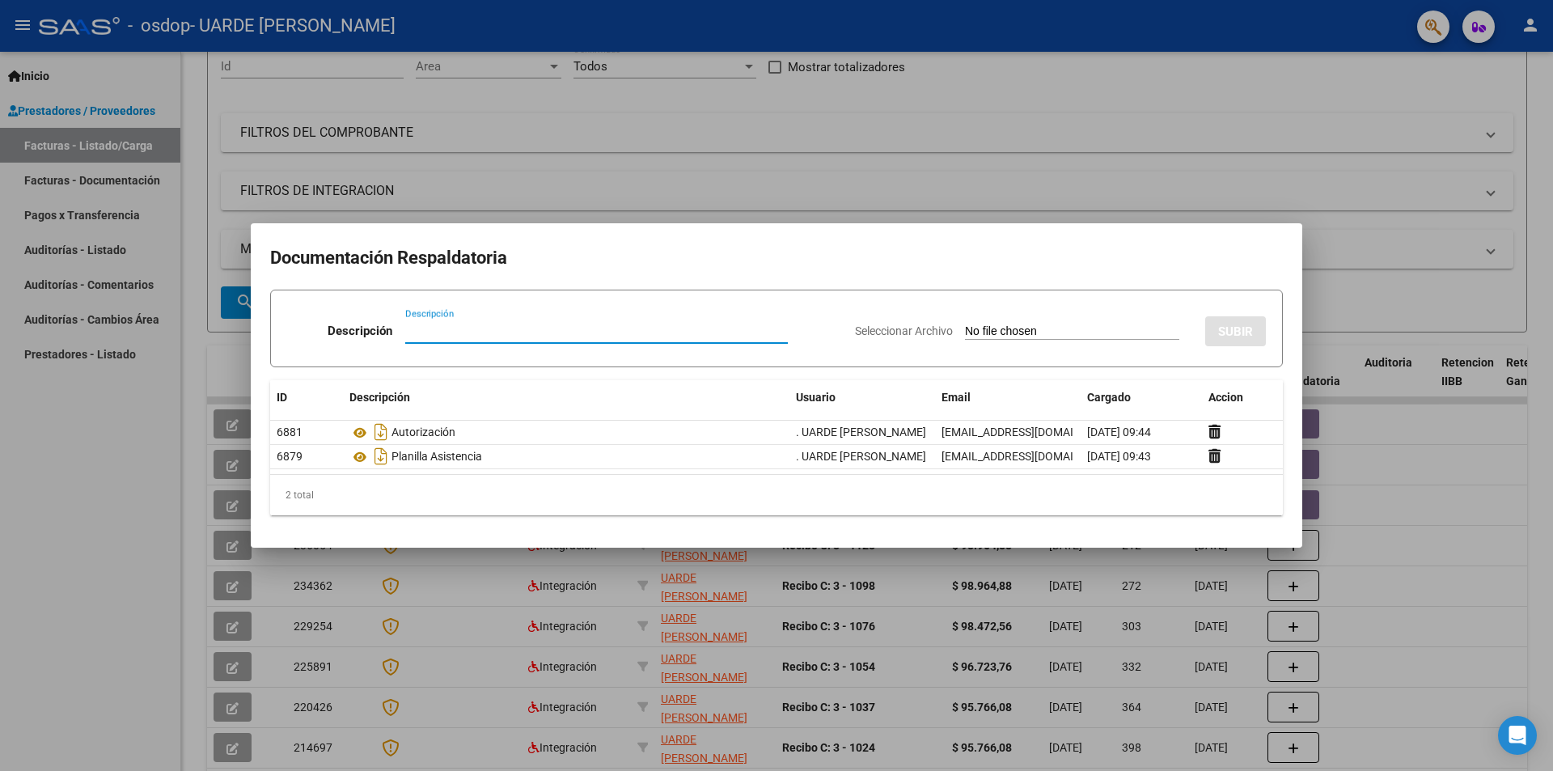
click at [1400, 544] on div at bounding box center [776, 385] width 1553 height 771
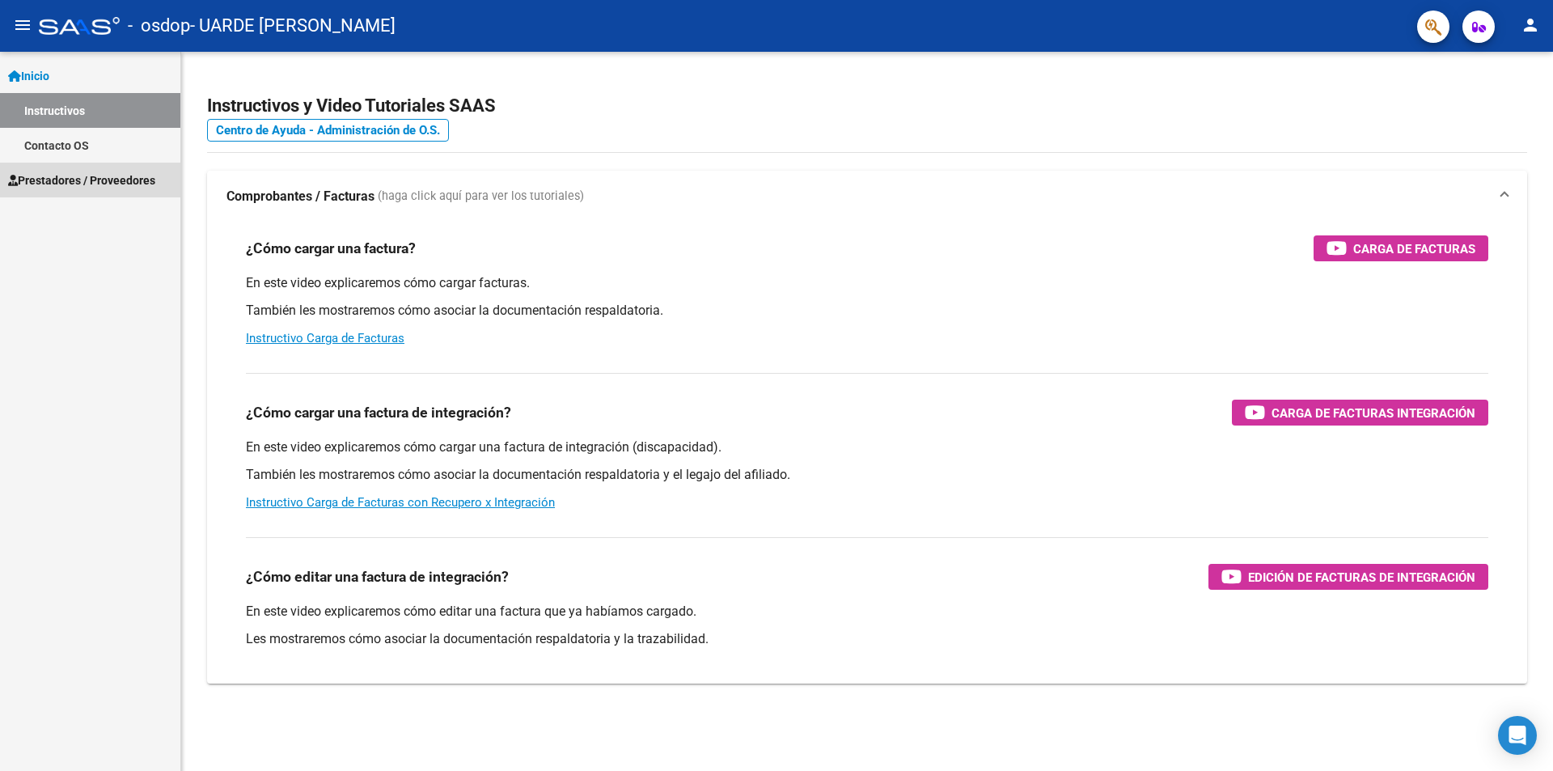
click at [77, 172] on span "Prestadores / Proveedores" at bounding box center [81, 180] width 147 height 18
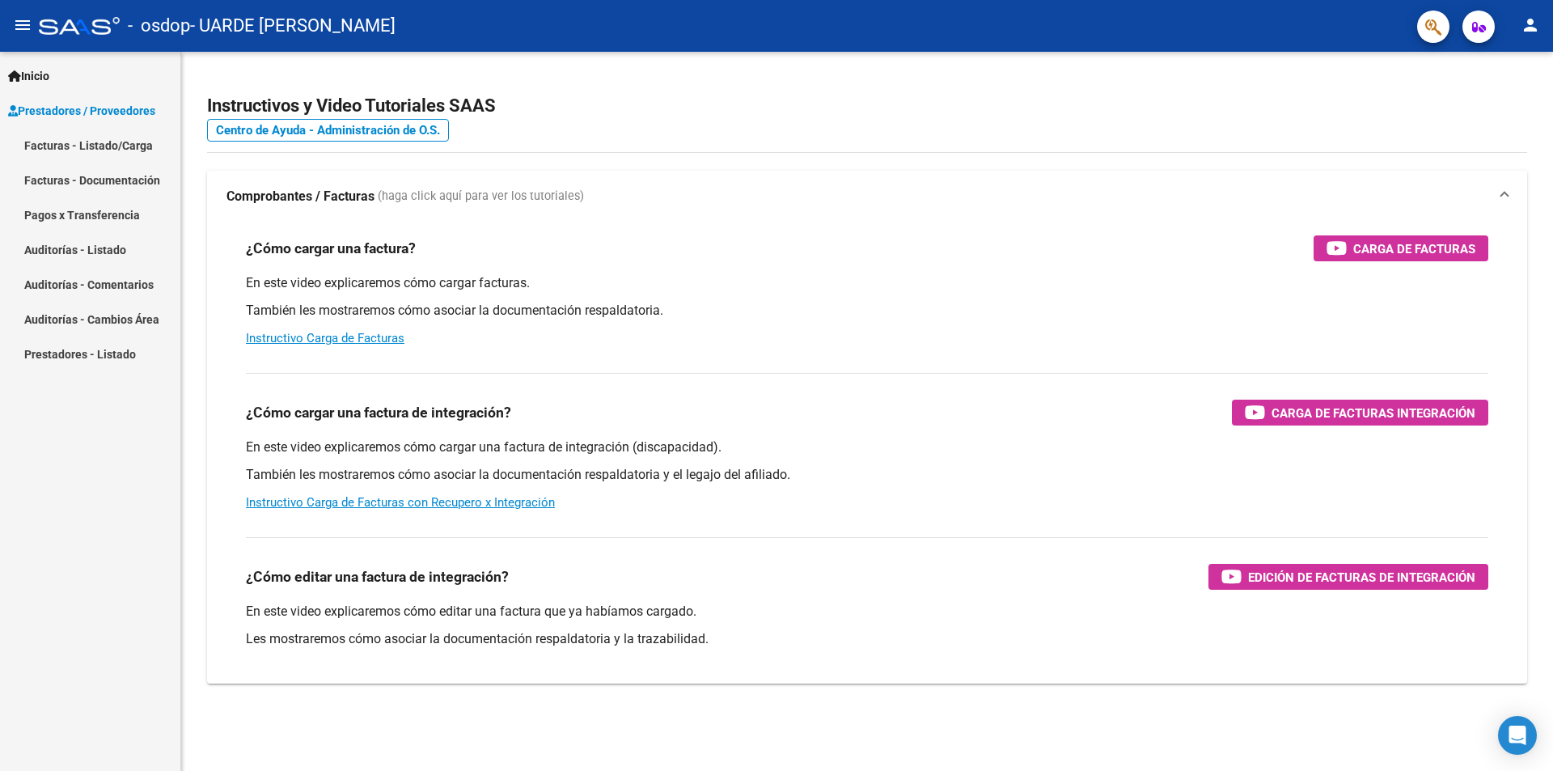
click at [49, 175] on link "Facturas - Documentación" at bounding box center [90, 180] width 180 height 35
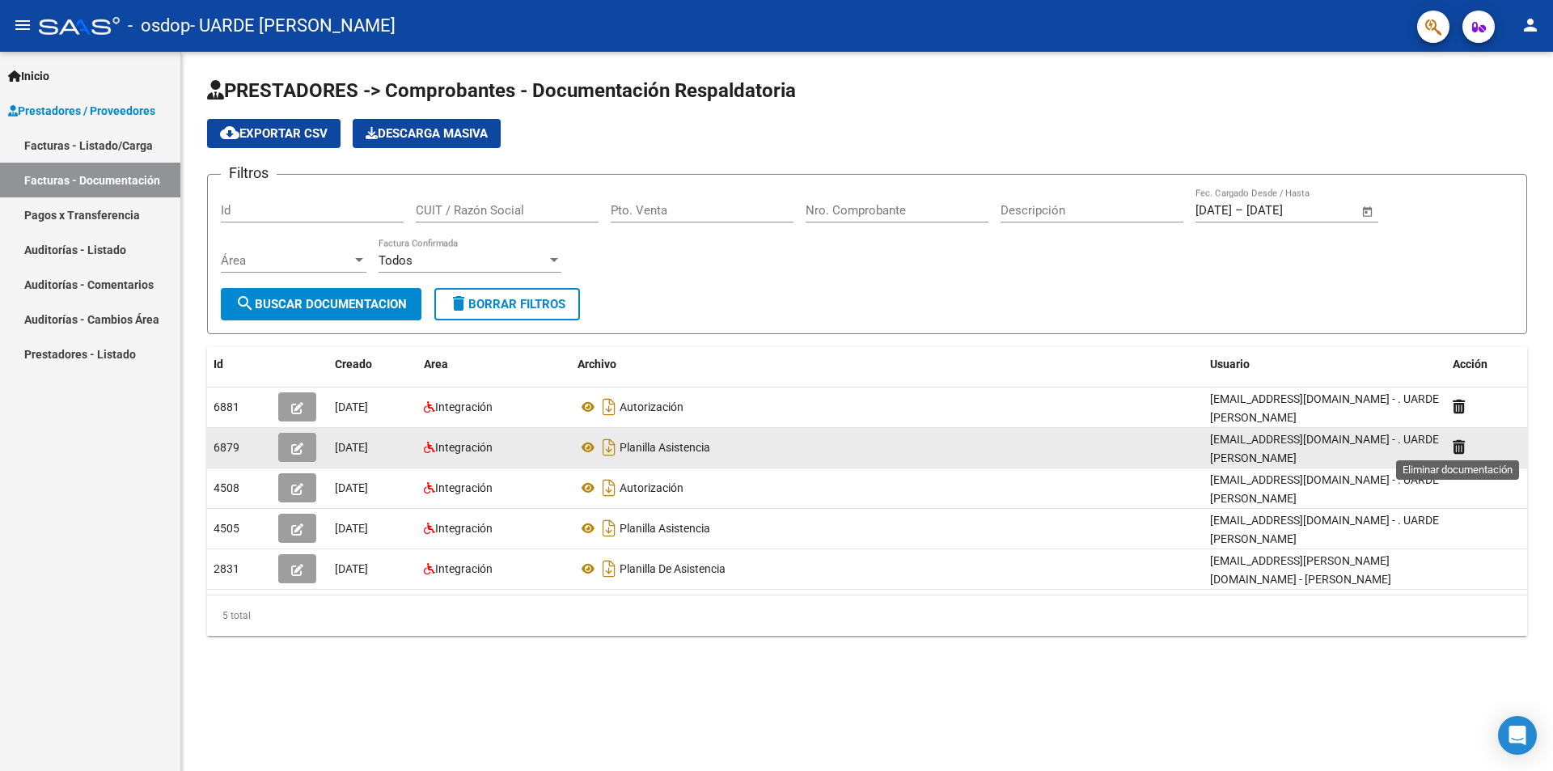
click at [1456, 446] on icon at bounding box center [1458, 446] width 12 height 15
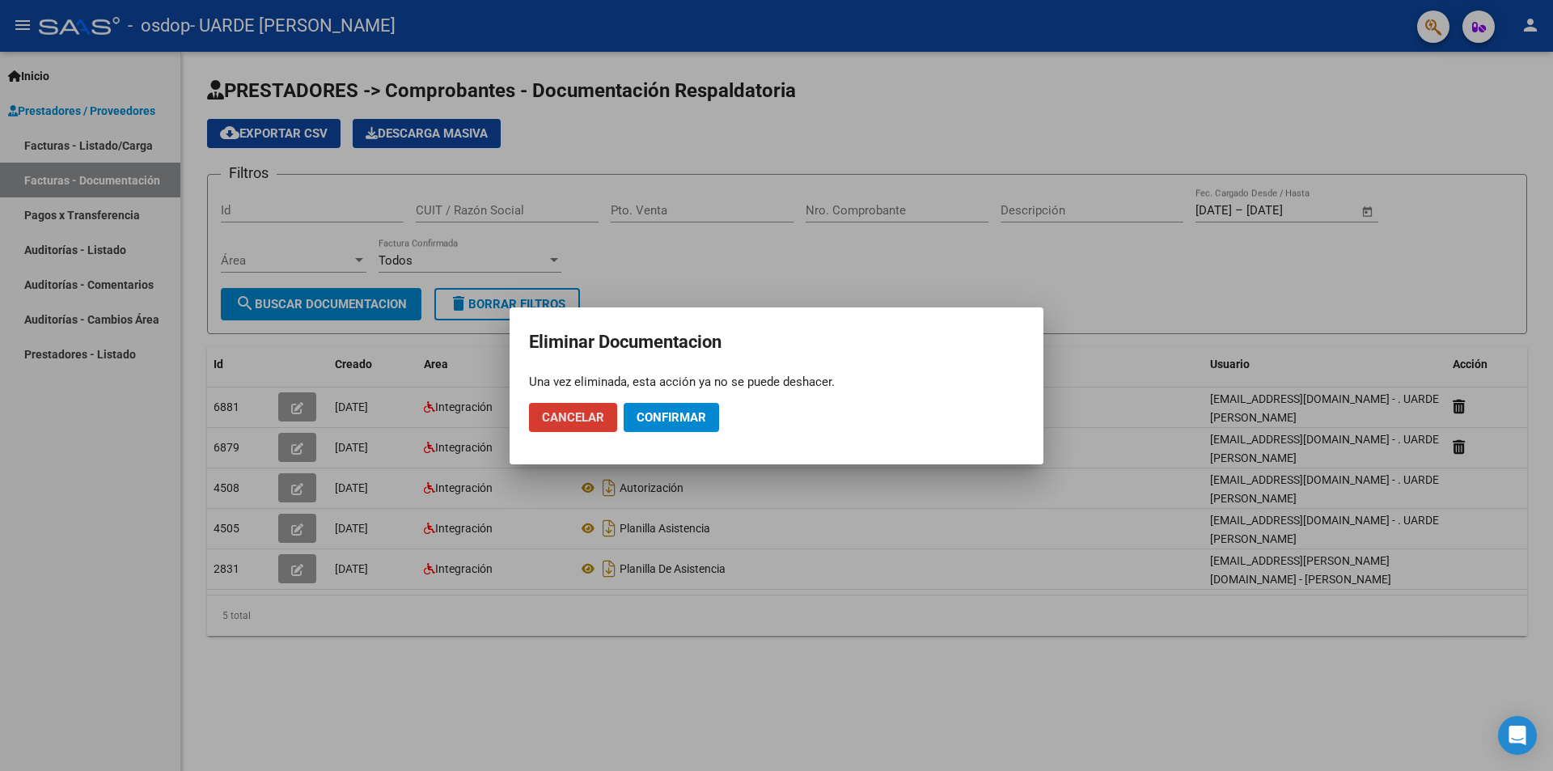
click at [670, 413] on span "Confirmar" at bounding box center [671, 417] width 70 height 15
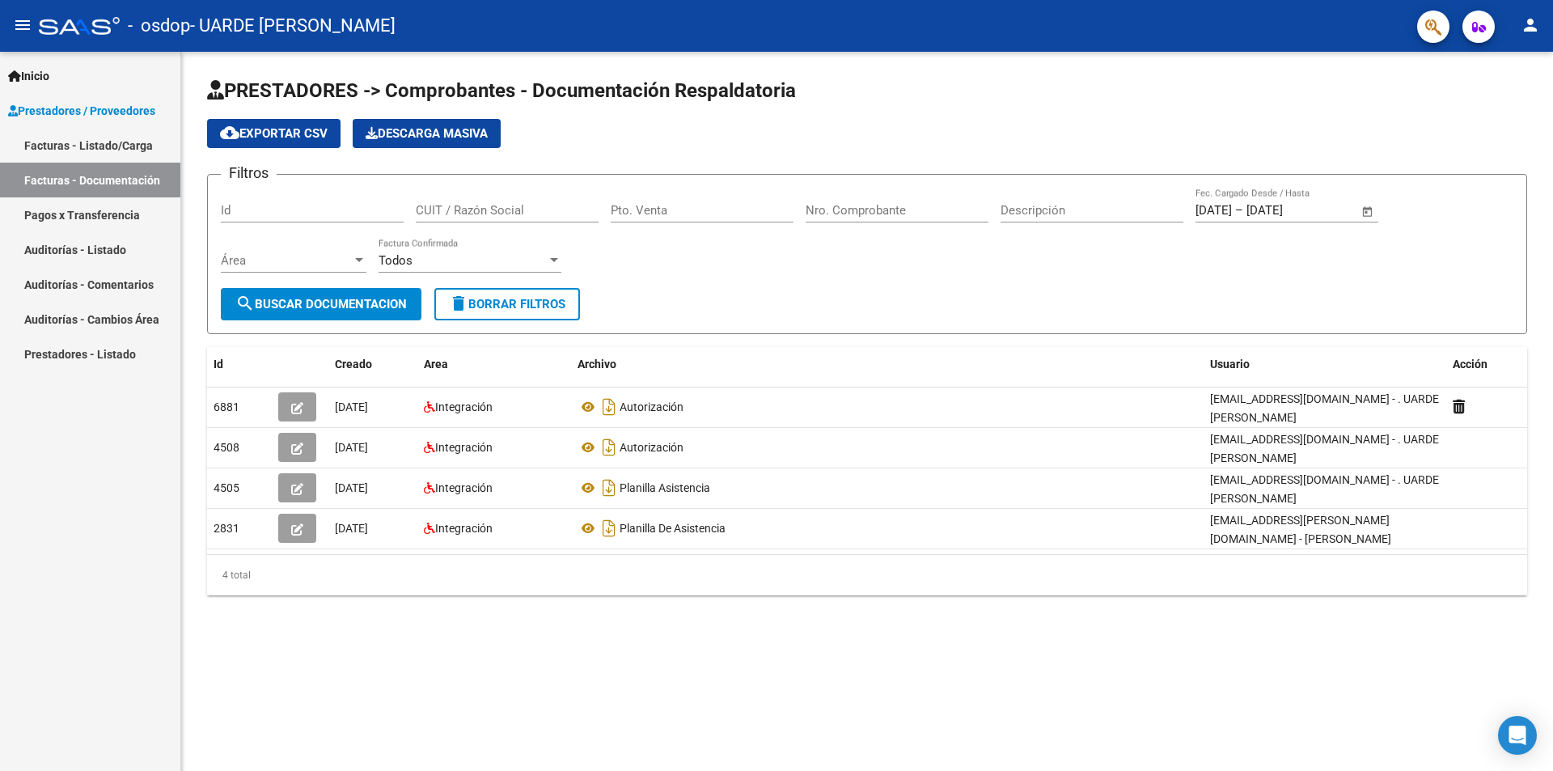
click at [116, 143] on link "Facturas - Listado/Carga" at bounding box center [90, 145] width 180 height 35
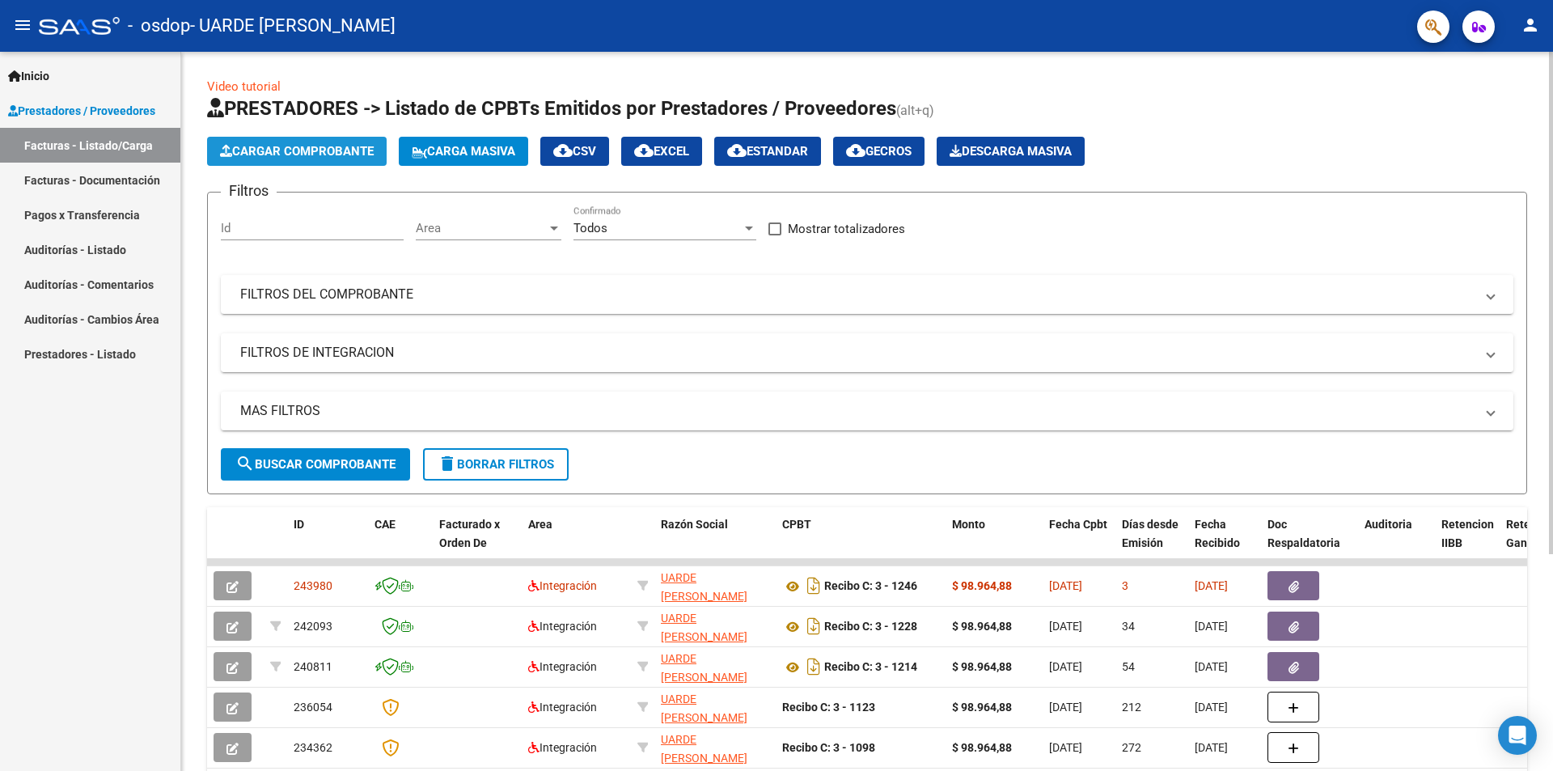
click at [273, 143] on button "Cargar Comprobante" at bounding box center [297, 151] width 180 height 29
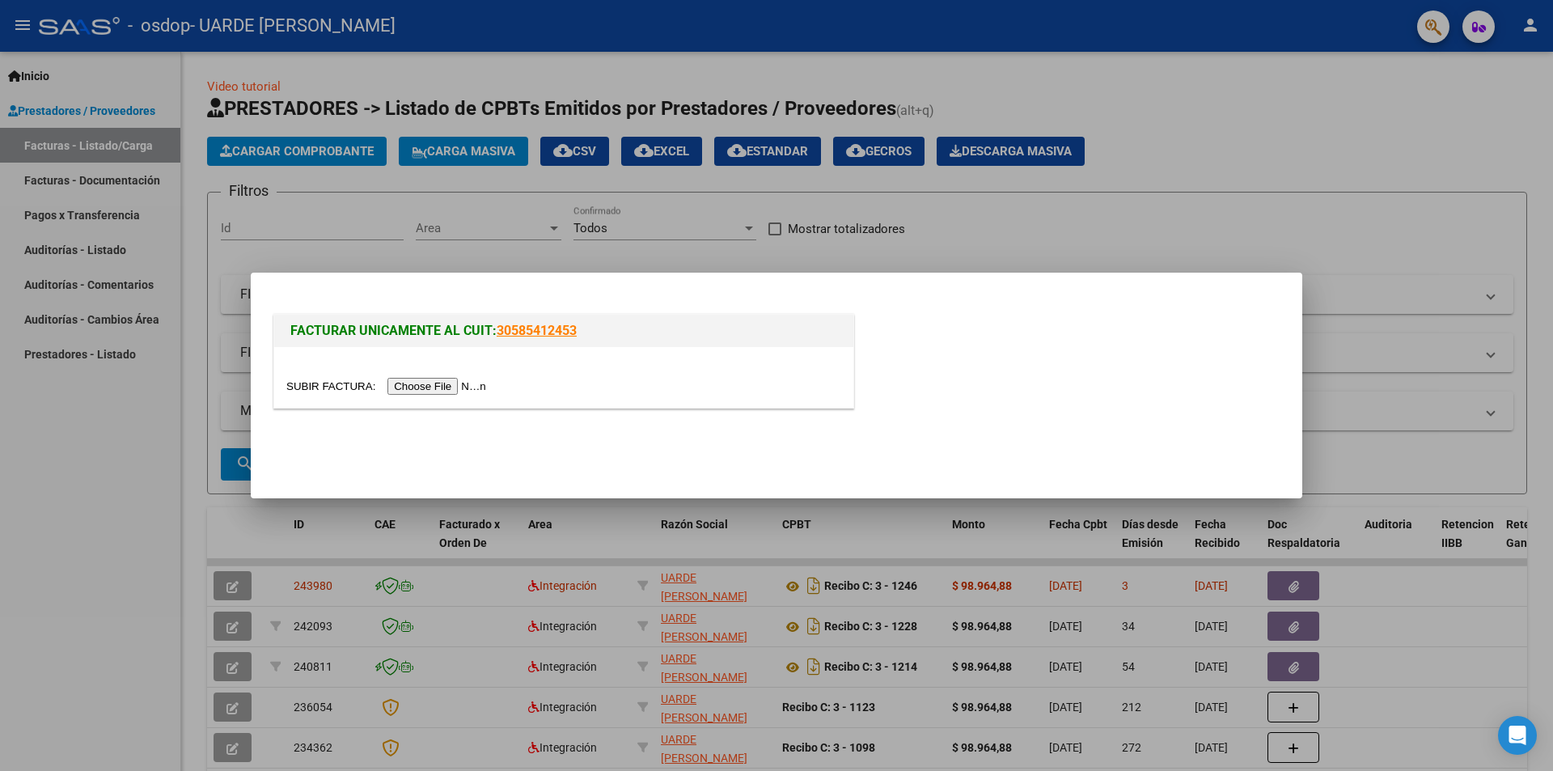
click at [130, 85] on div at bounding box center [776, 385] width 1553 height 771
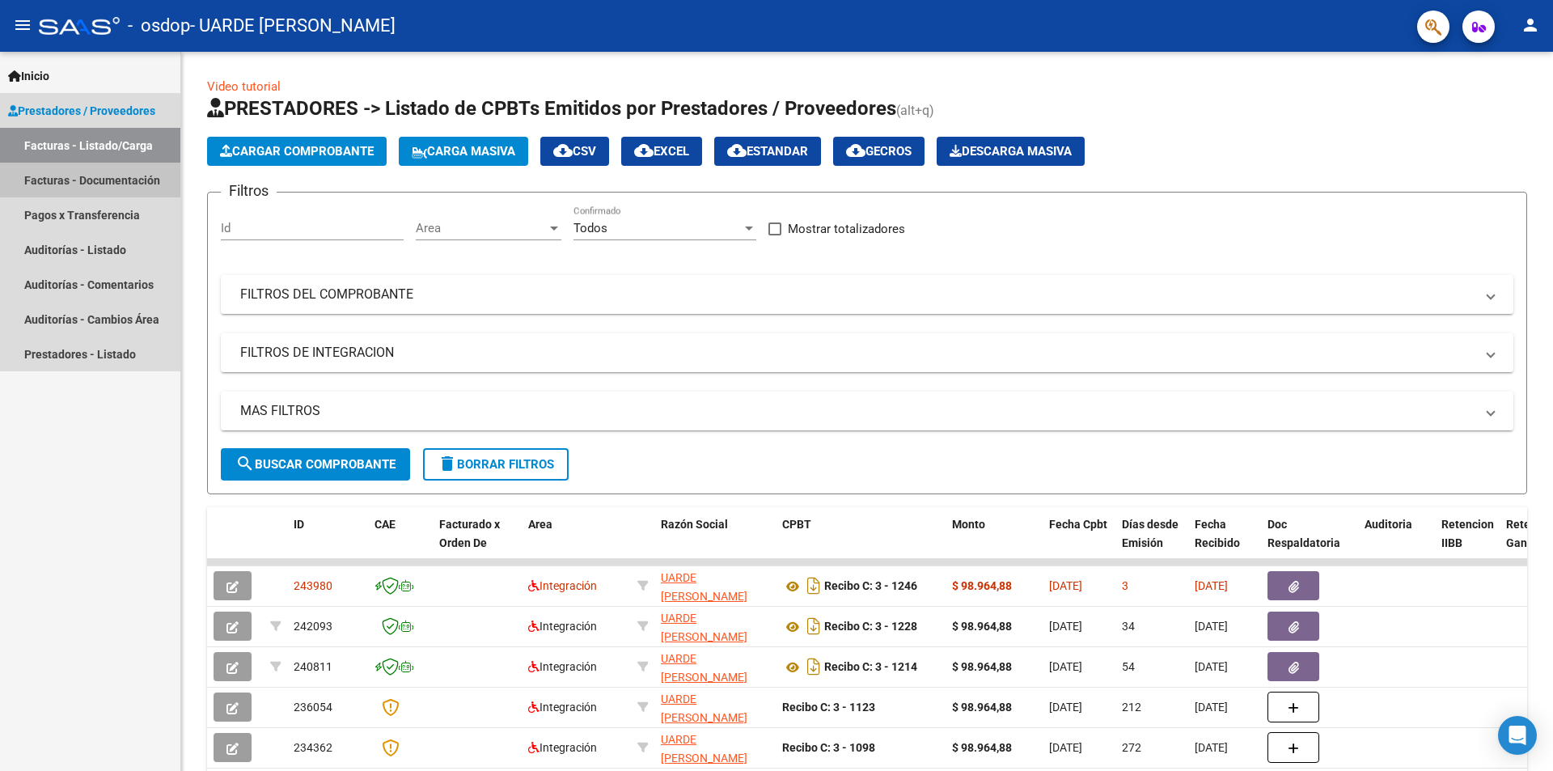
click at [140, 176] on link "Facturas - Documentación" at bounding box center [90, 180] width 180 height 35
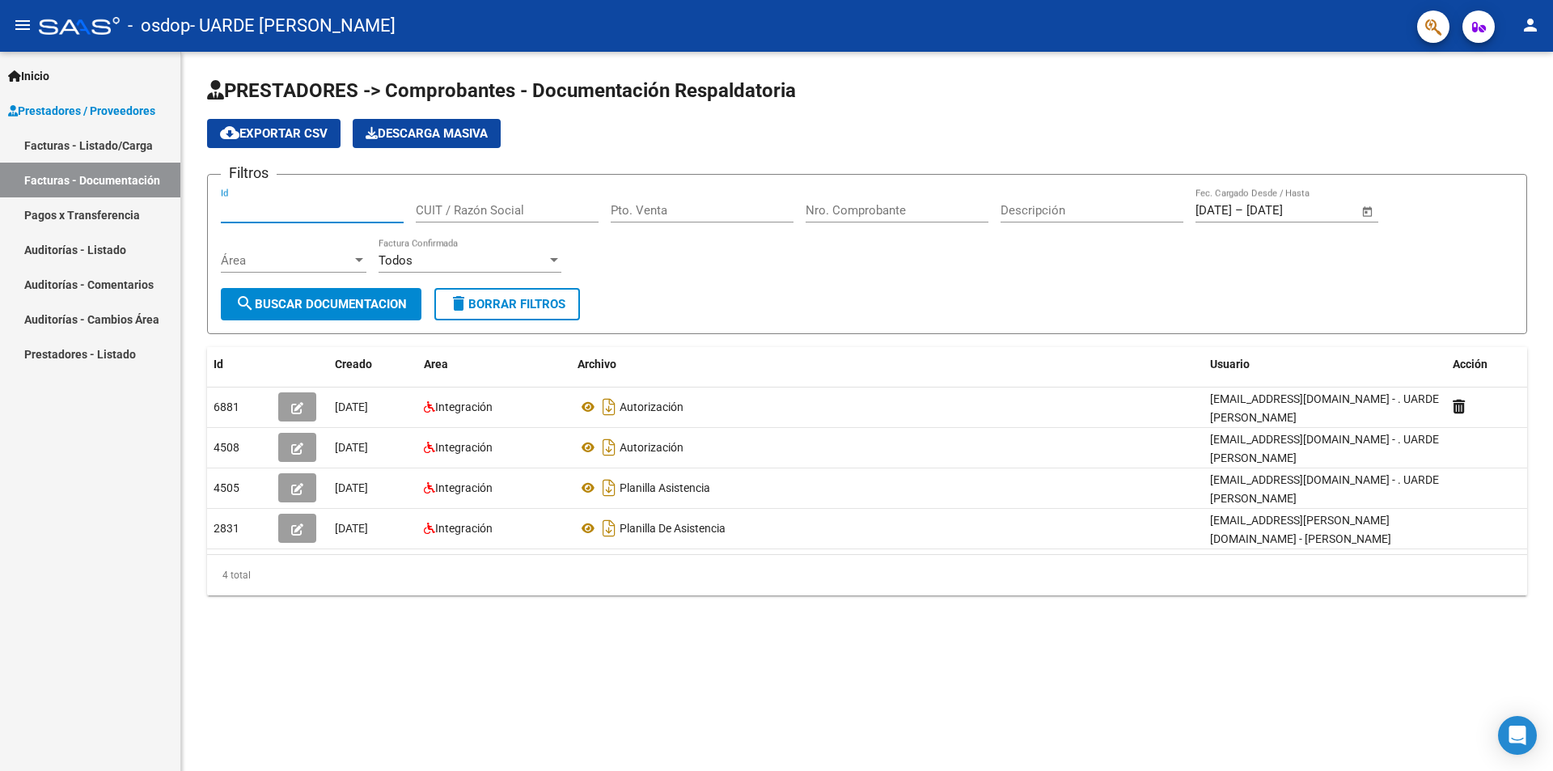
click at [280, 209] on input "Id" at bounding box center [312, 210] width 183 height 15
click at [354, 307] on span "search Buscar Documentacion" at bounding box center [320, 304] width 171 height 15
drag, startPoint x: 108, startPoint y: 139, endPoint x: 198, endPoint y: 148, distance: 90.2
click at [108, 139] on link "Facturas - Listado/Carga" at bounding box center [90, 145] width 180 height 35
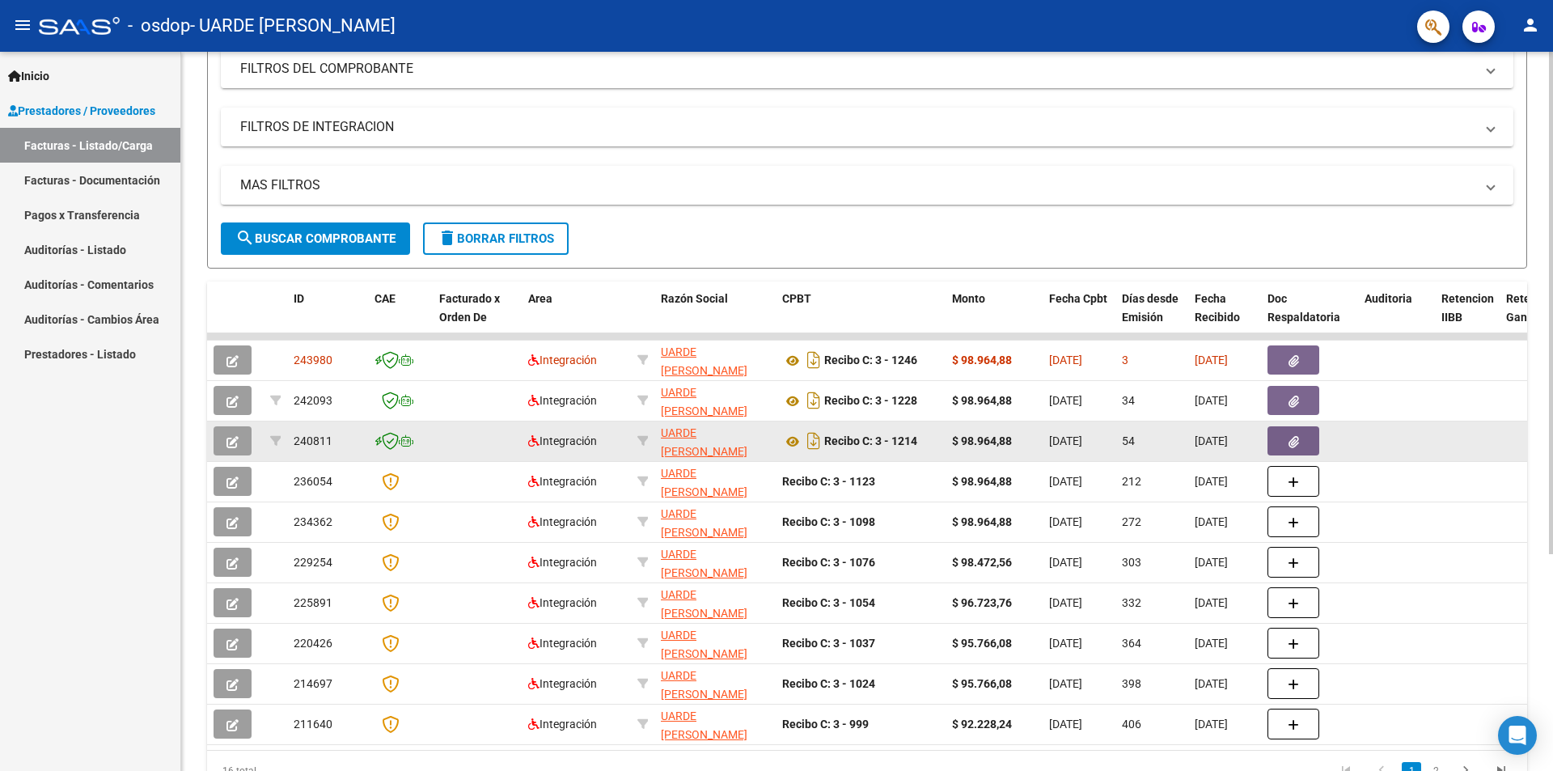
scroll to position [310, 0]
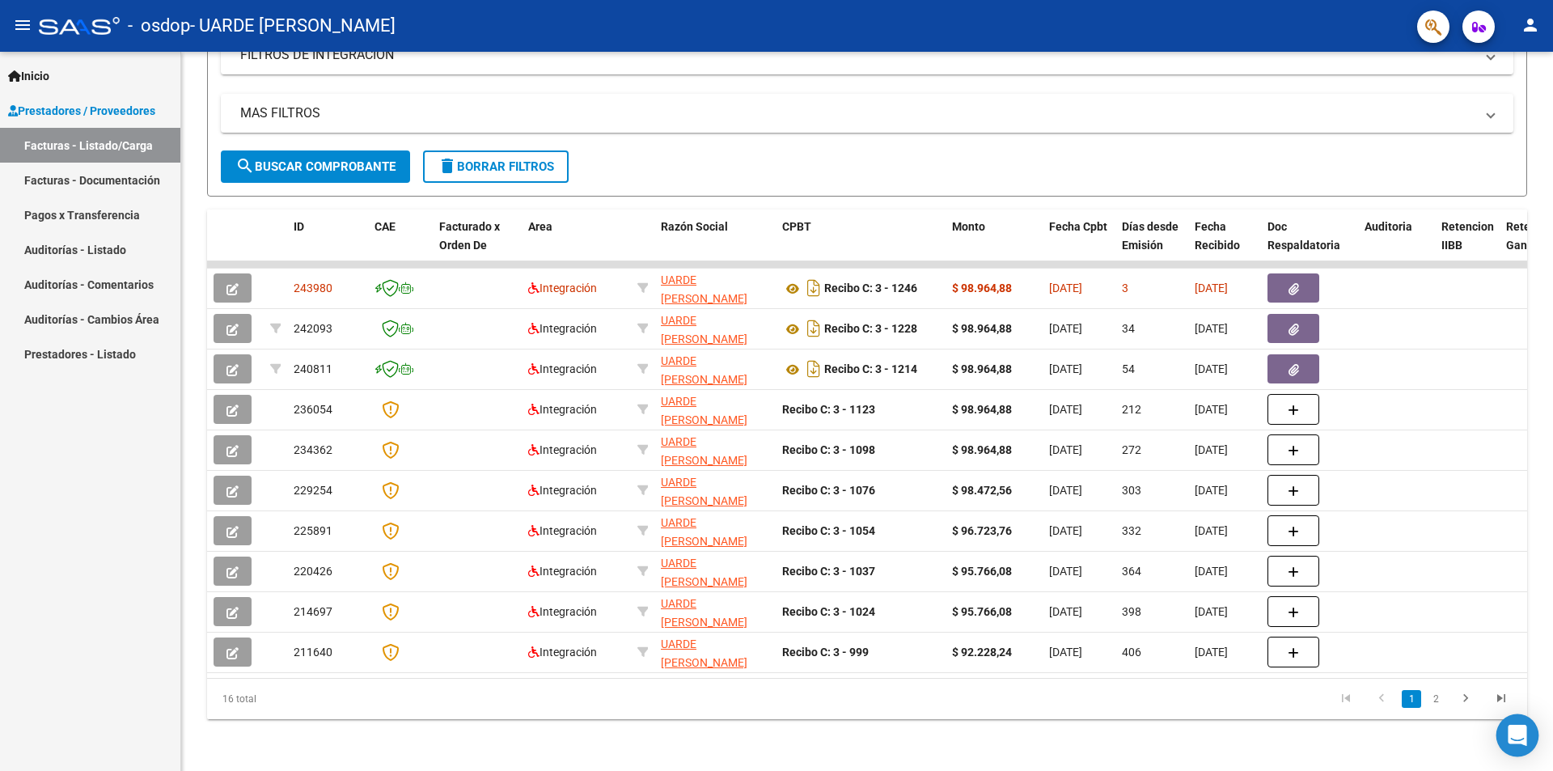
click at [1515, 736] on icon "Open Intercom Messenger" at bounding box center [1516, 735] width 19 height 21
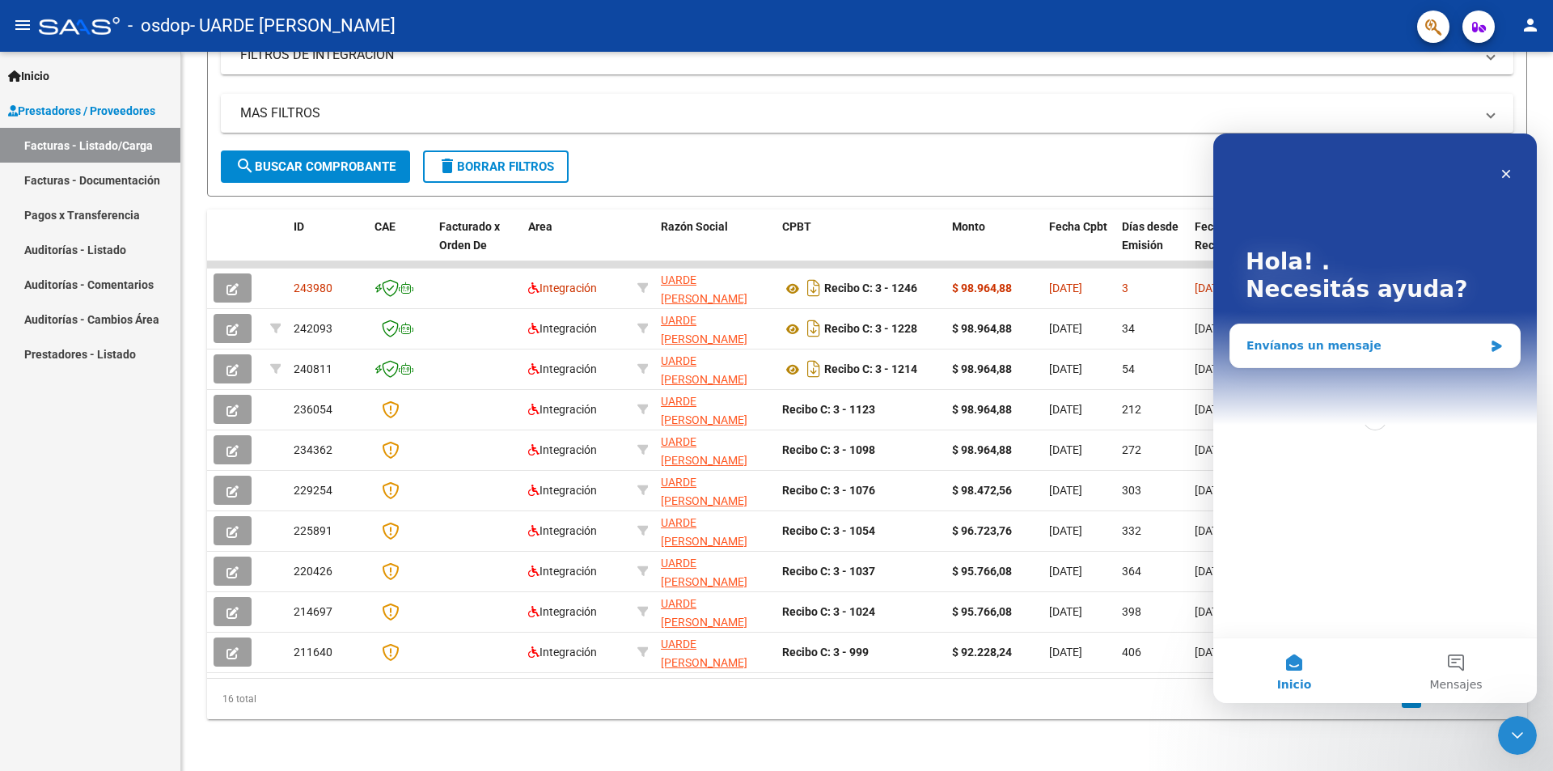
scroll to position [0, 0]
click at [1287, 350] on div "Envíanos un mensaje" at bounding box center [1364, 345] width 237 height 17
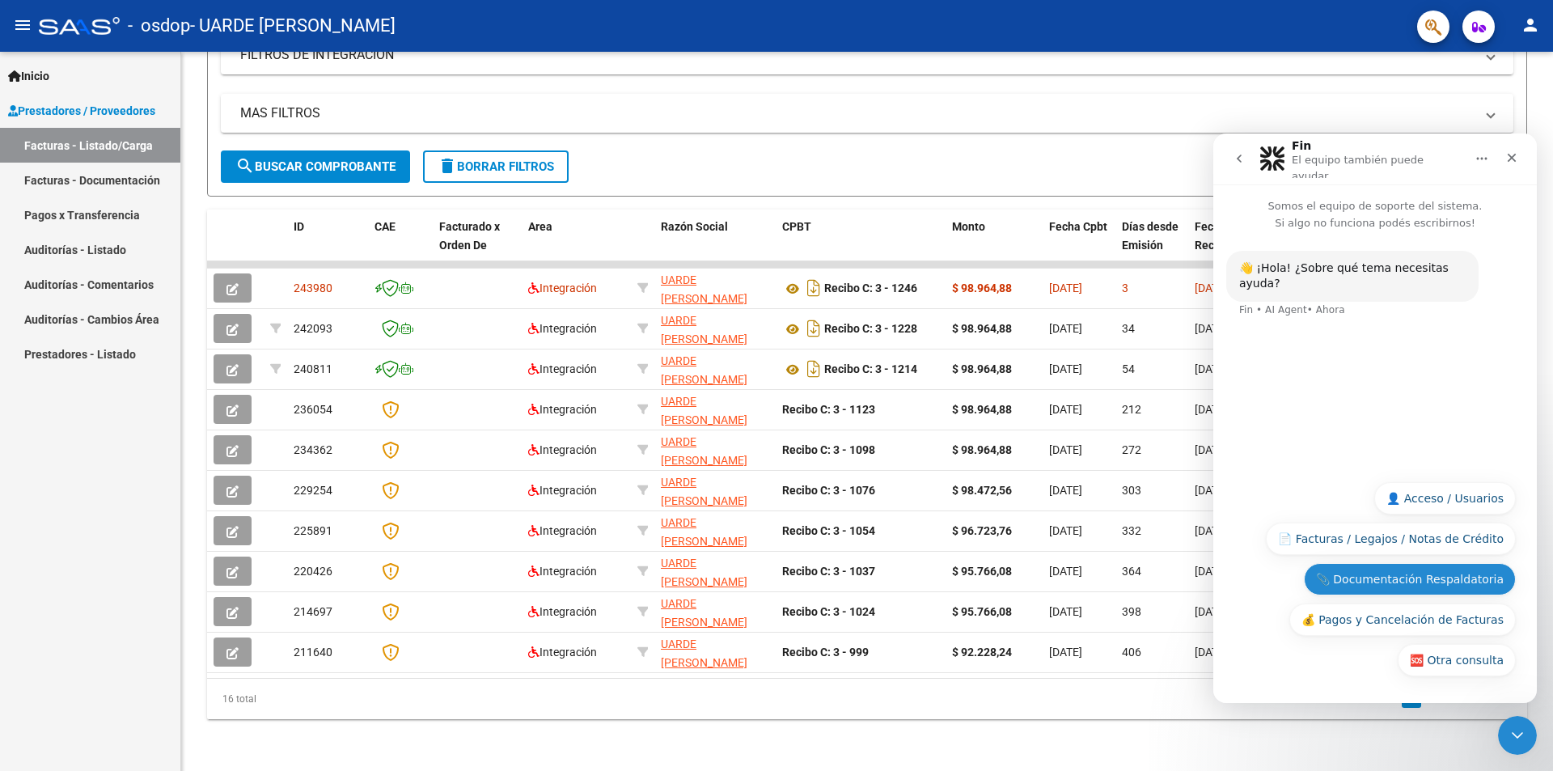
click at [1449, 575] on button "📎 Documentación Respaldatoria" at bounding box center [1410, 579] width 212 height 32
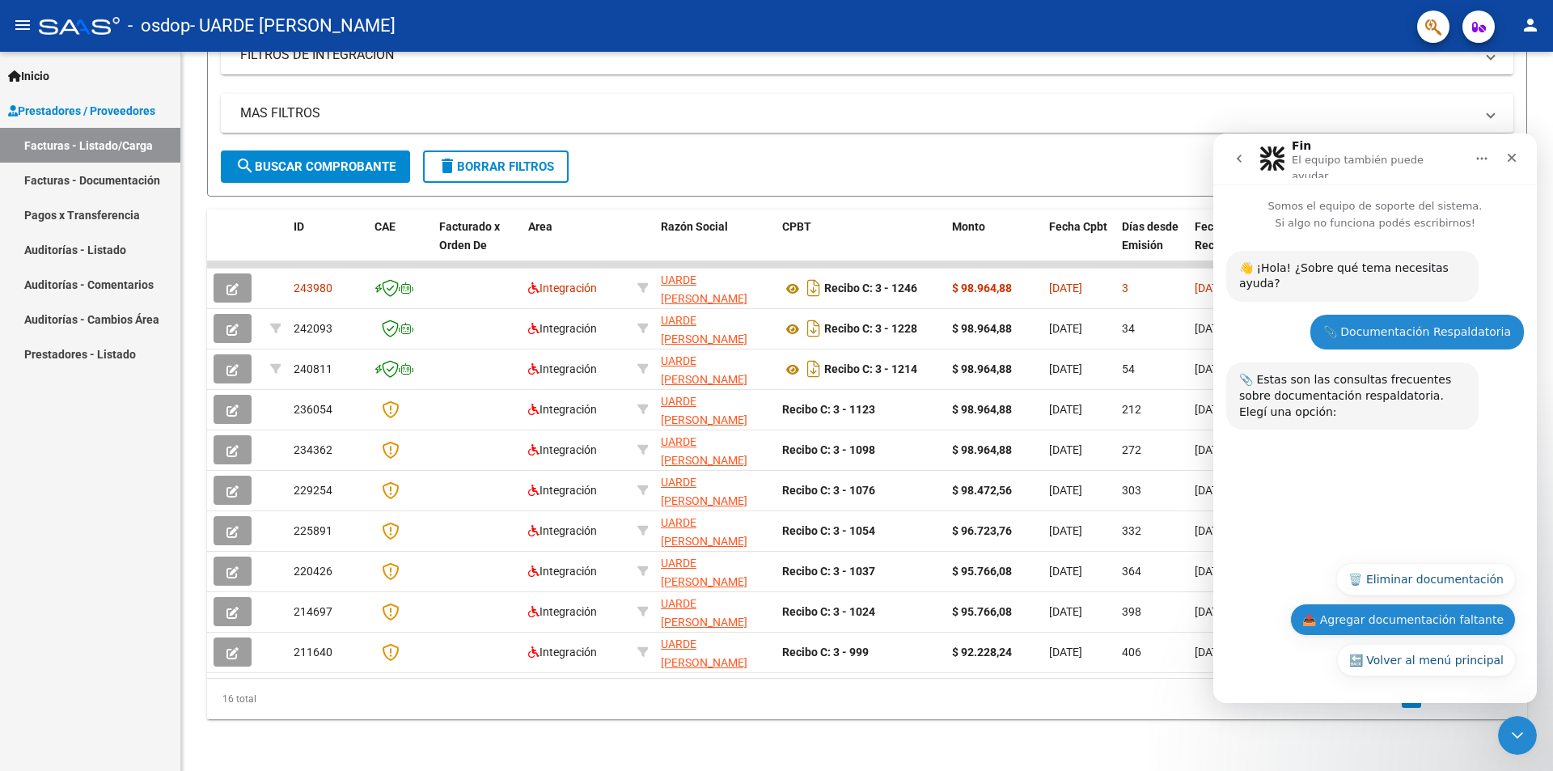
click at [1439, 616] on button "📤 Agregar documentación faltante" at bounding box center [1403, 619] width 226 height 32
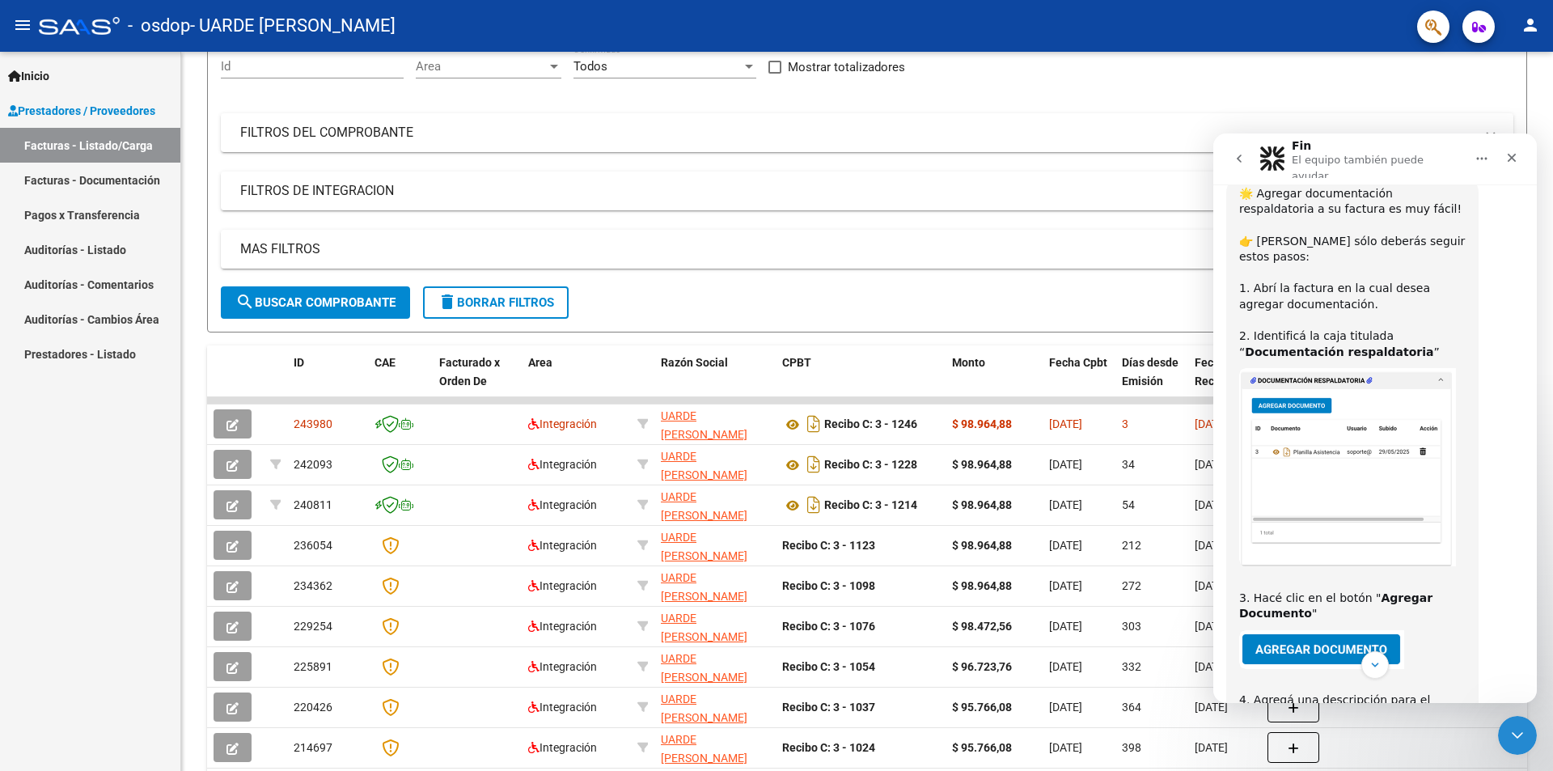
scroll to position [228, 0]
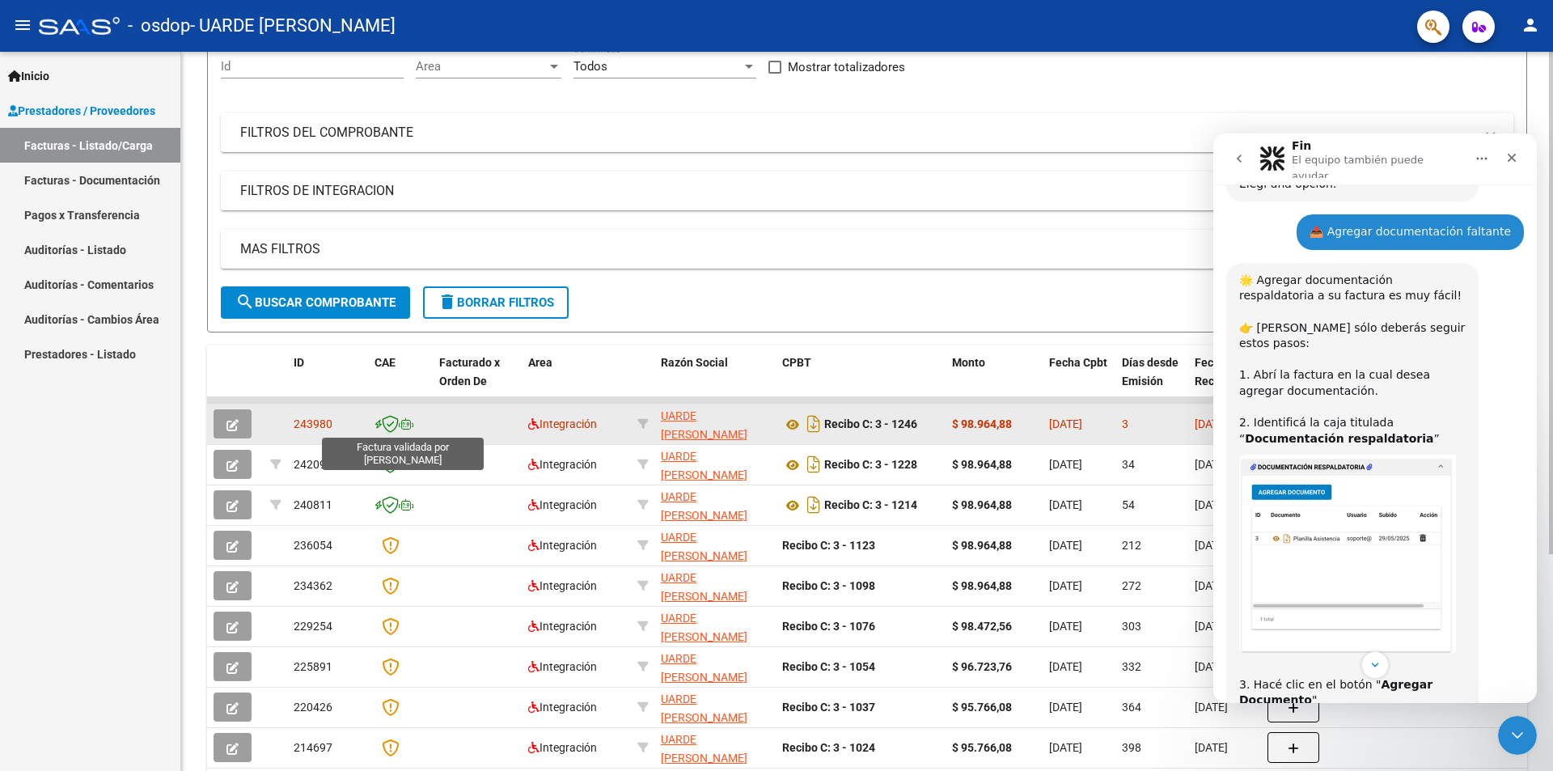
click at [387, 417] on icon at bounding box center [390, 424] width 17 height 18
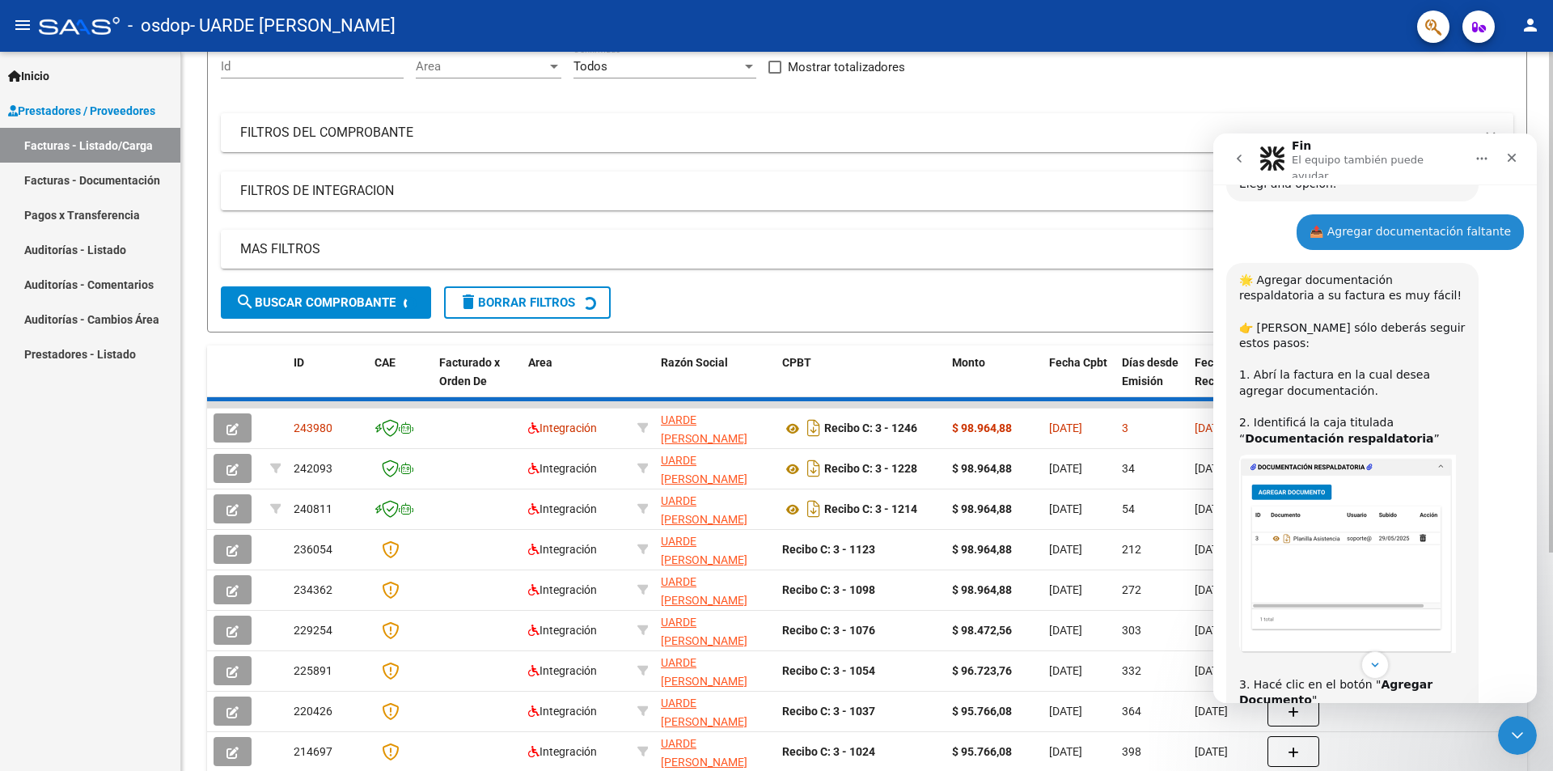
scroll to position [27, 0]
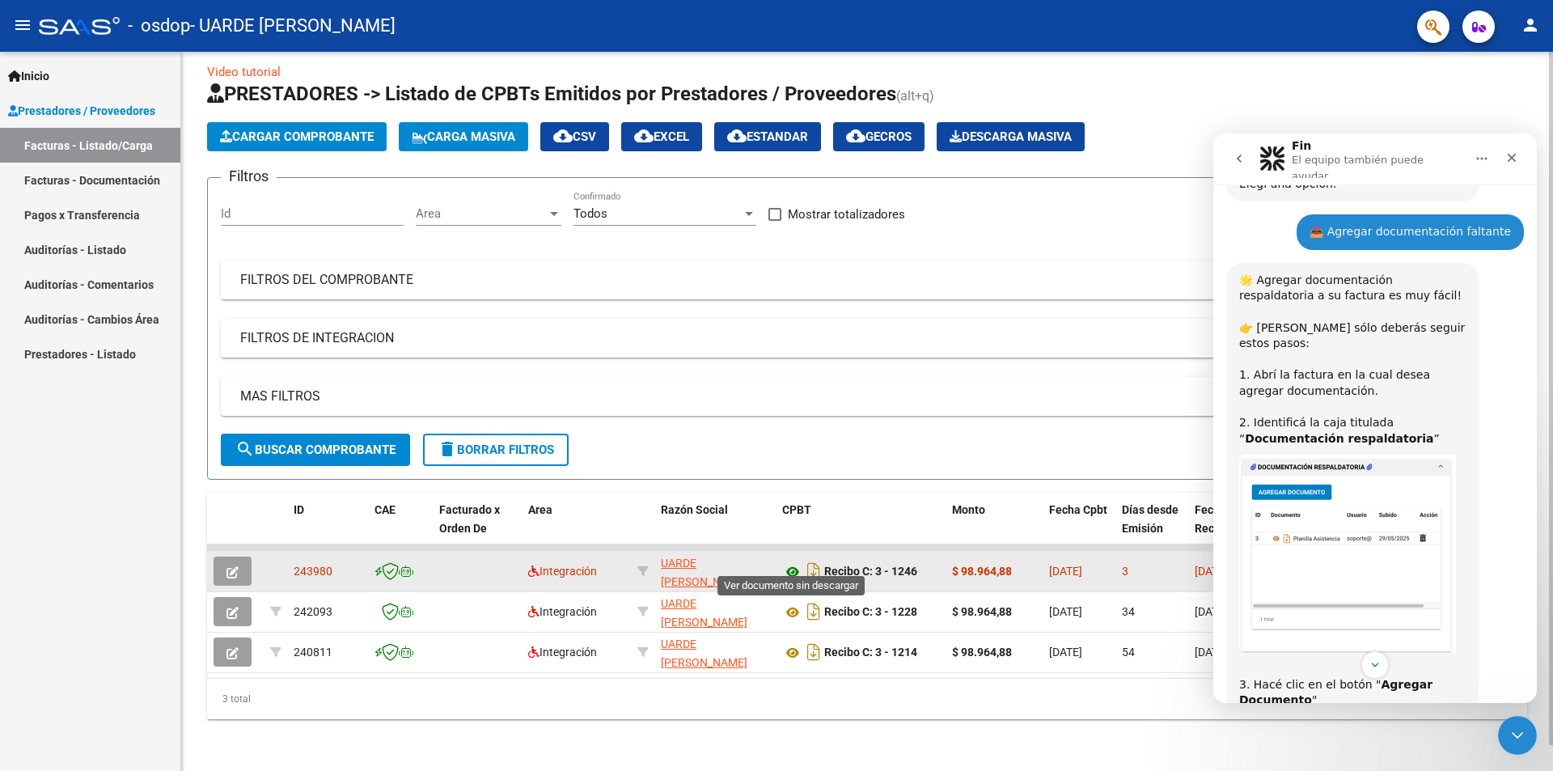
click at [793, 562] on icon at bounding box center [792, 571] width 21 height 19
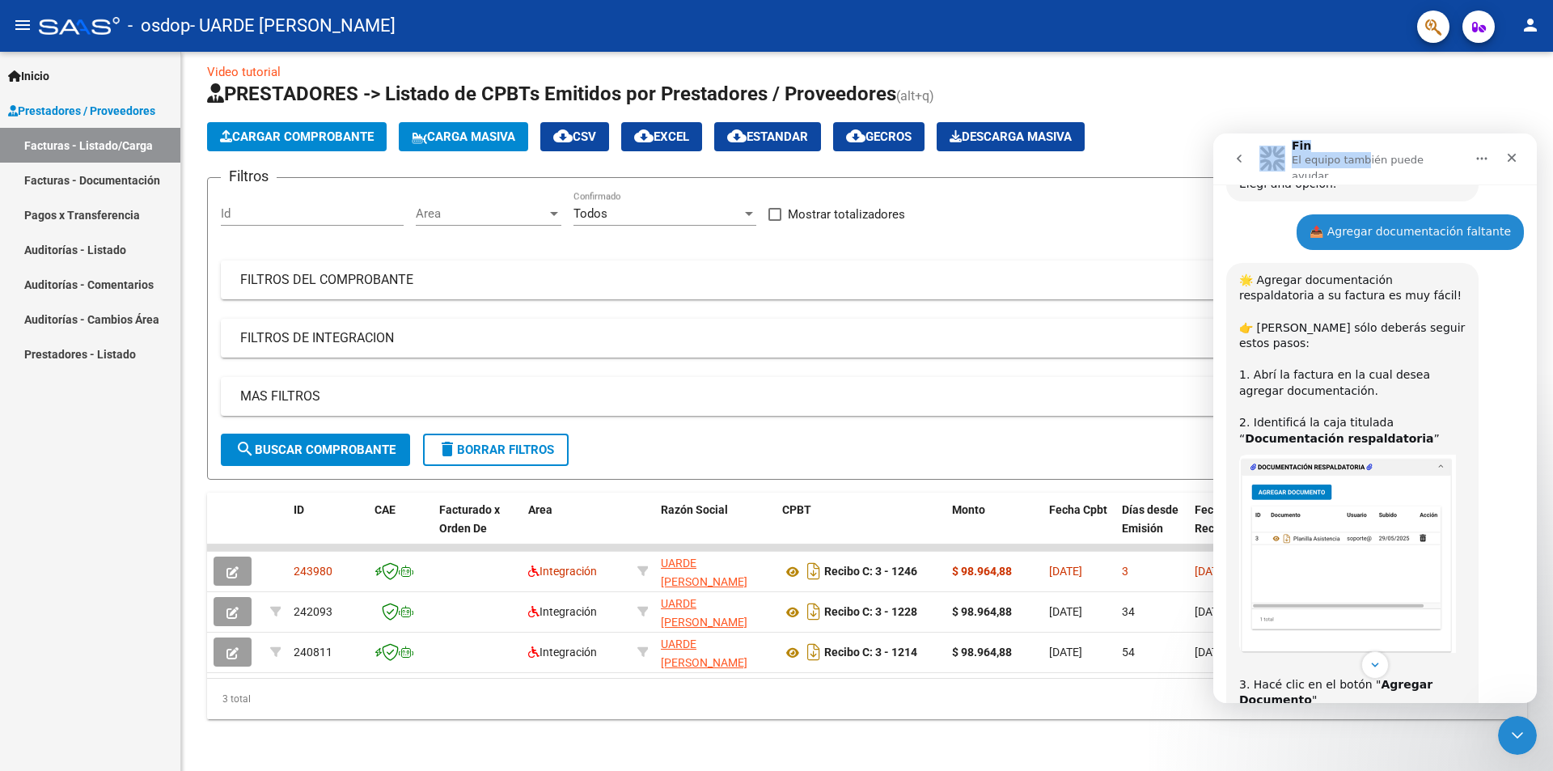
drag, startPoint x: 1360, startPoint y: 162, endPoint x: 1228, endPoint y: 80, distance: 155.1
click at [1228, 133] on html "Fin El equipo también puede ayudar Somos el equipo de soporte del sistema. Si a…" at bounding box center [1374, 417] width 323 height 569
click at [1228, 81] on h1 "PRESTADORES -> Listado de CPBTs Emitidos por Prestadores / Proveedores (alt+q)" at bounding box center [867, 95] width 1320 height 28
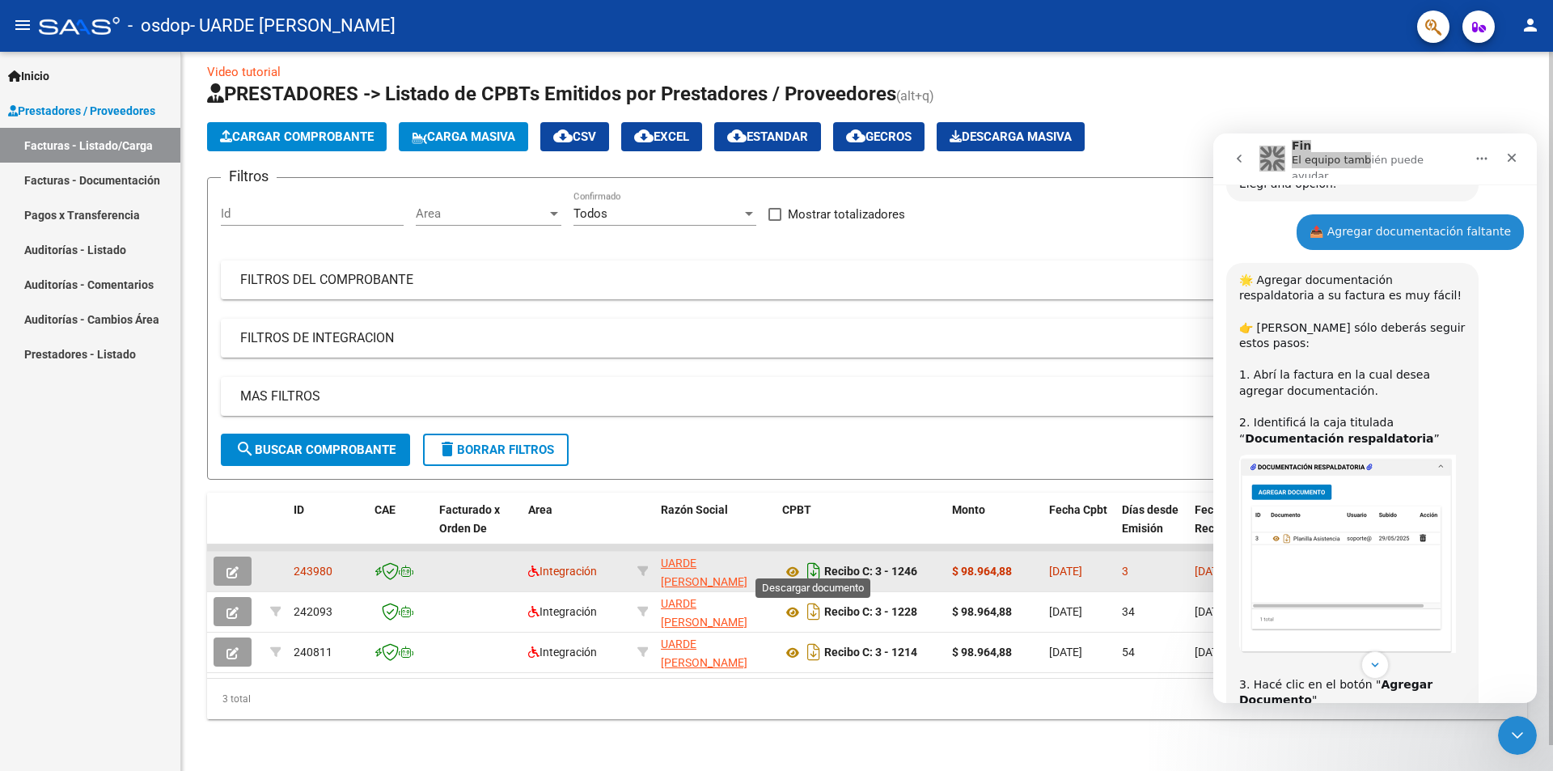
click at [813, 560] on icon "Descargar documento" at bounding box center [813, 571] width 21 height 26
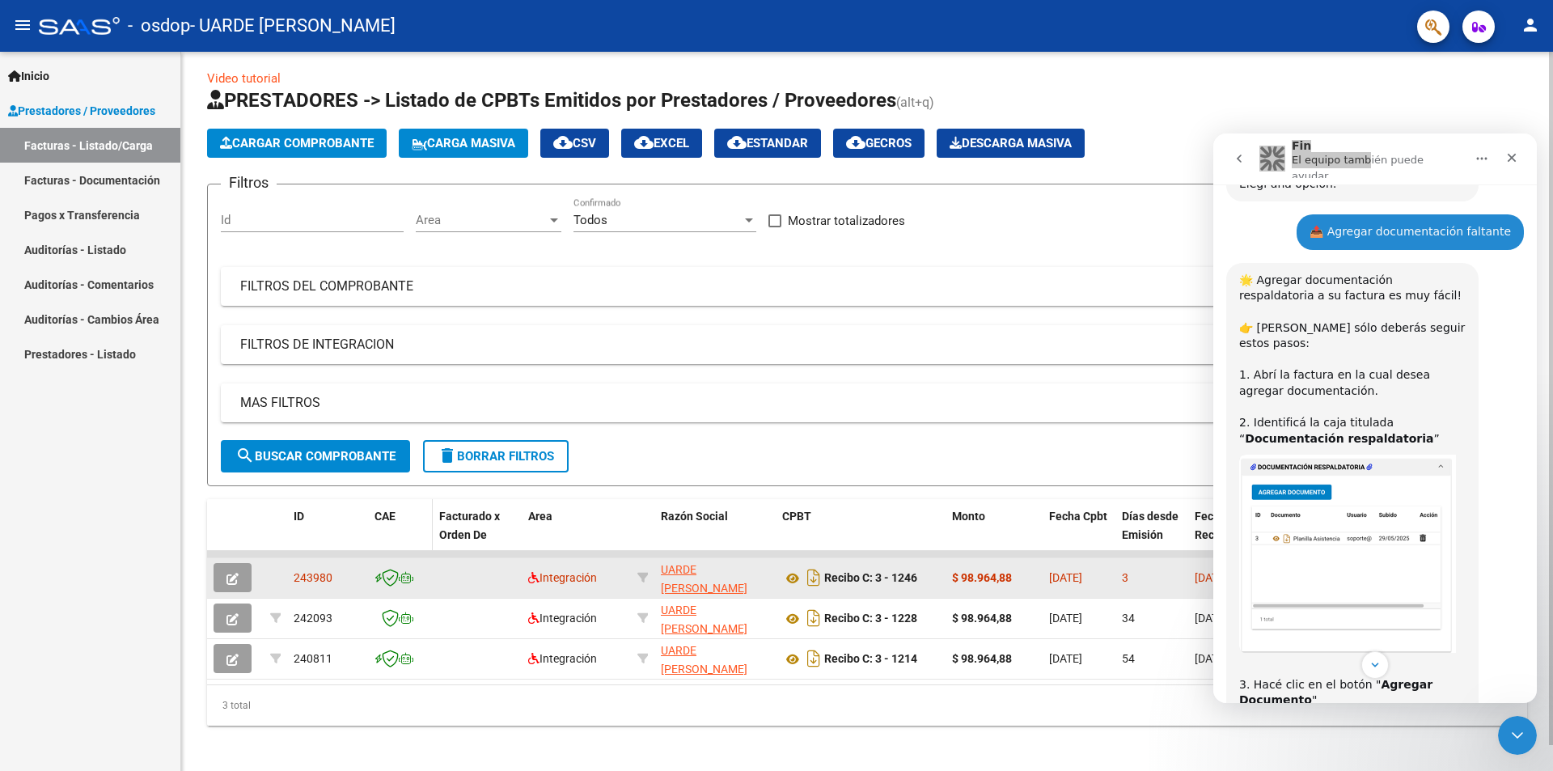
scroll to position [0, 0]
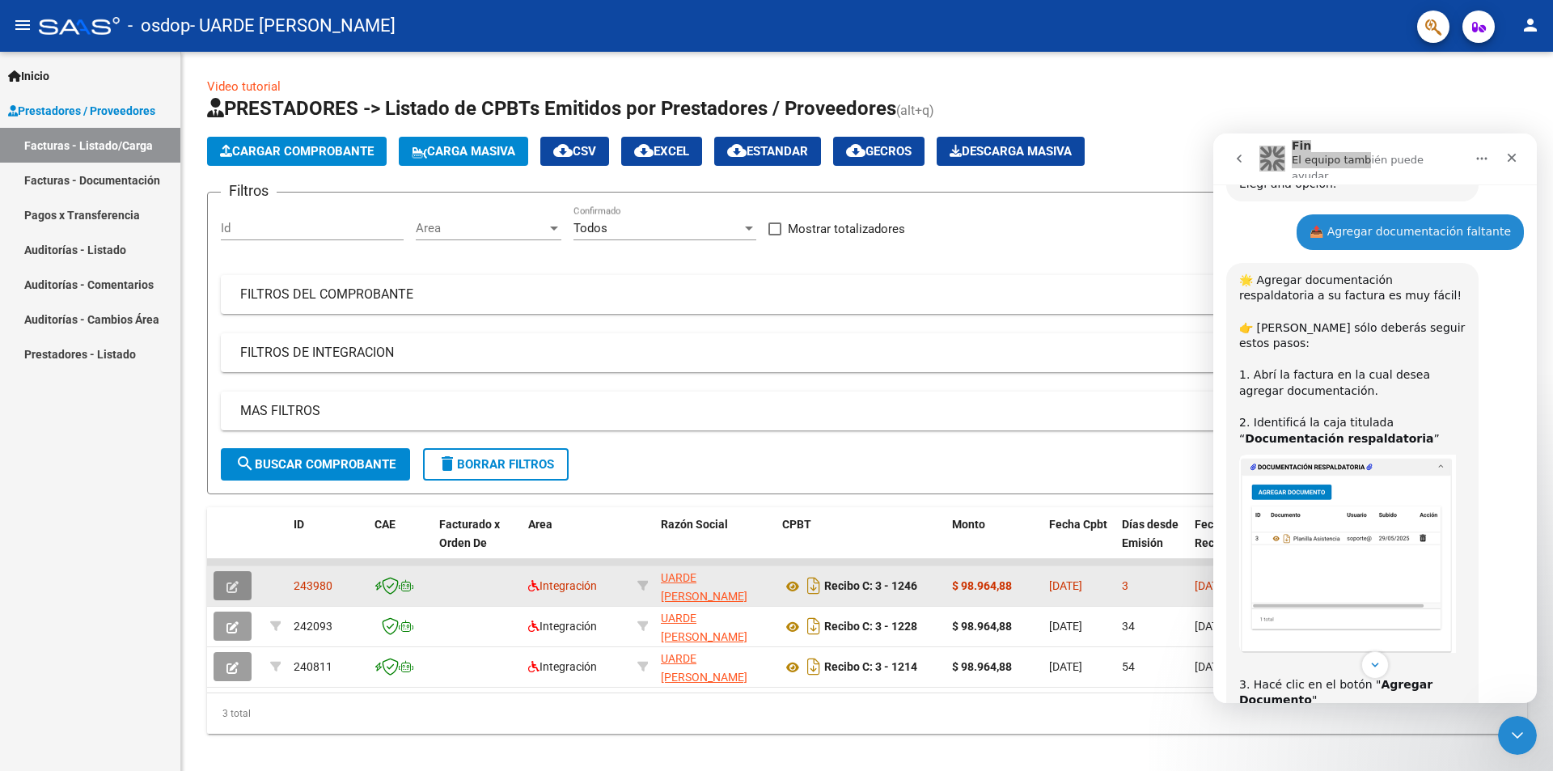
click at [228, 589] on icon "button" at bounding box center [232, 587] width 12 height 12
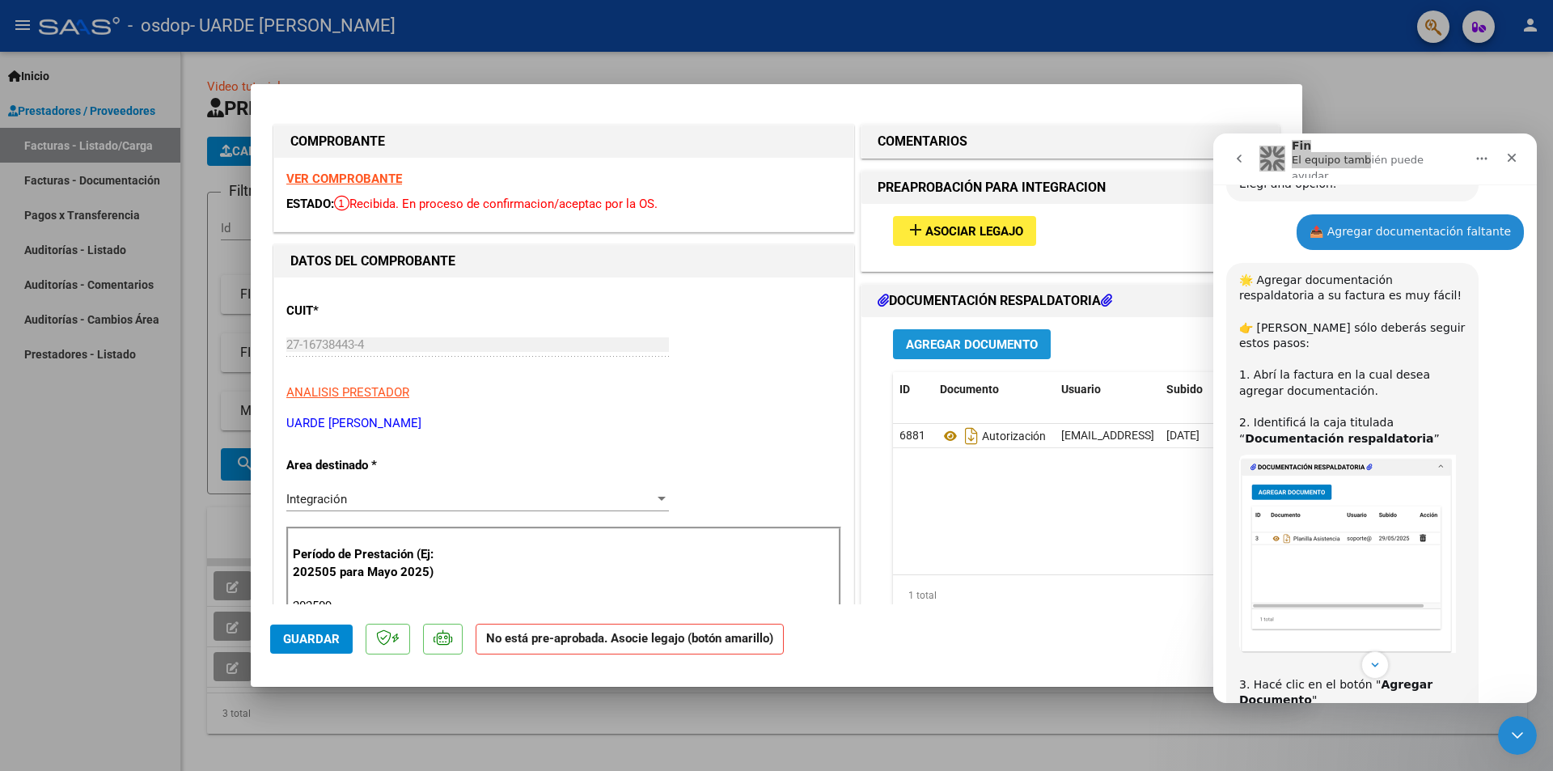
click at [1005, 345] on span "Agregar Documento" at bounding box center [972, 344] width 132 height 15
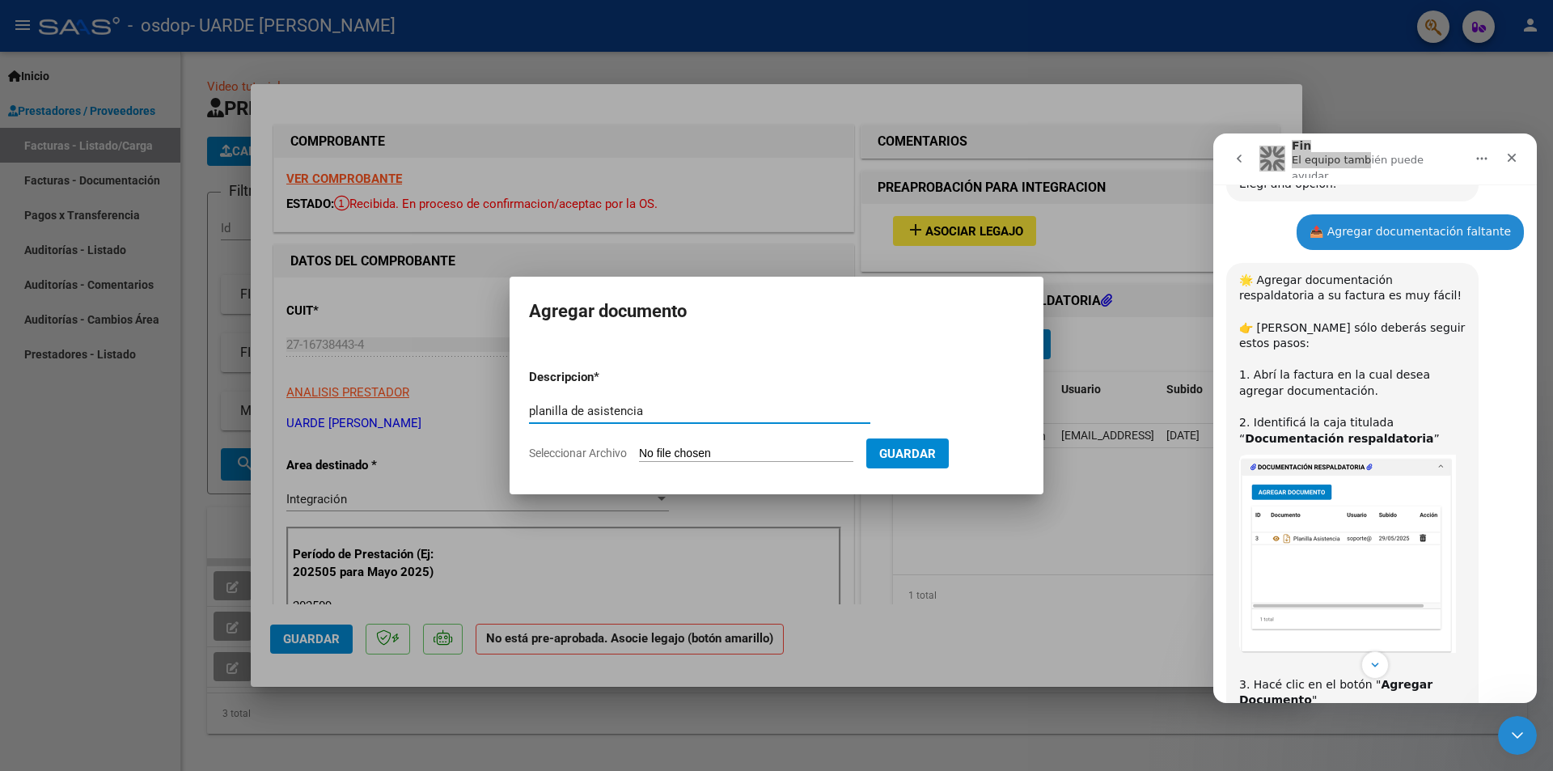
type input "planilla de asistencia"
click at [696, 448] on input "Seleccionar Archivo" at bounding box center [746, 453] width 214 height 15
type input "C:\fakepath\WhatsApp Scan [DATE] 10.00.12.pdf"
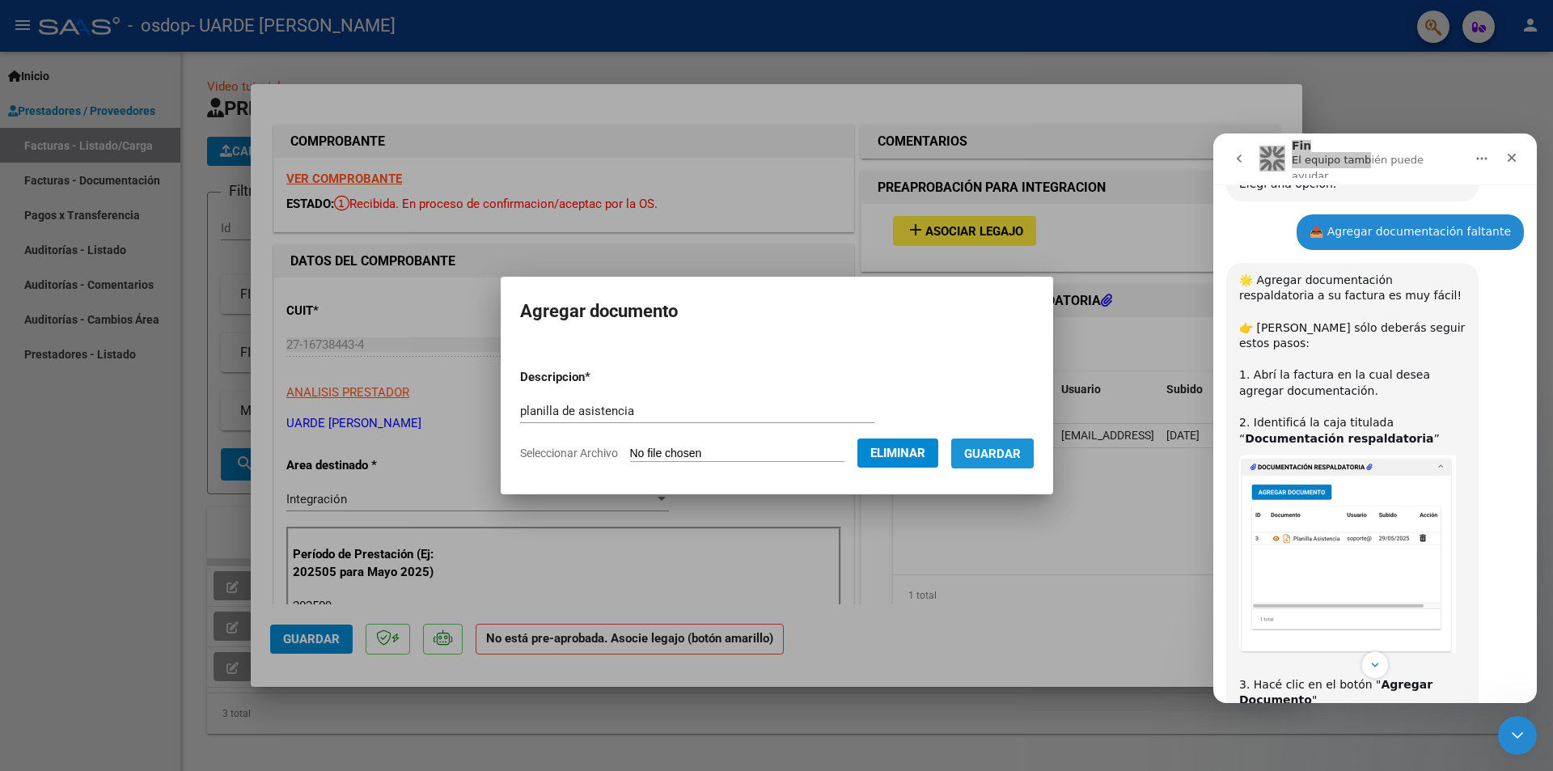
click at [1007, 454] on span "Guardar" at bounding box center [992, 453] width 57 height 15
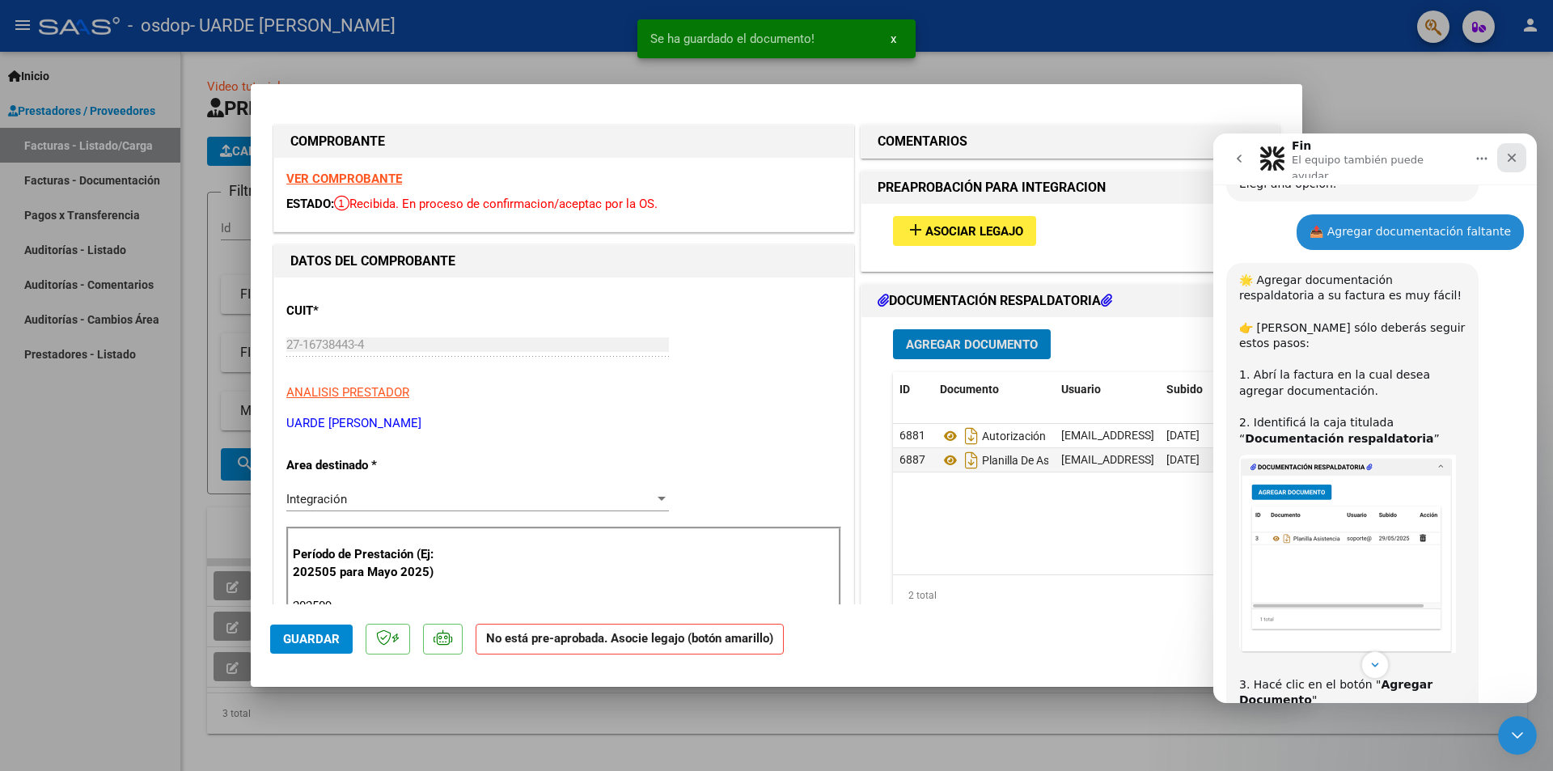
click at [1511, 152] on icon "Cerrar" at bounding box center [1511, 157] width 13 height 13
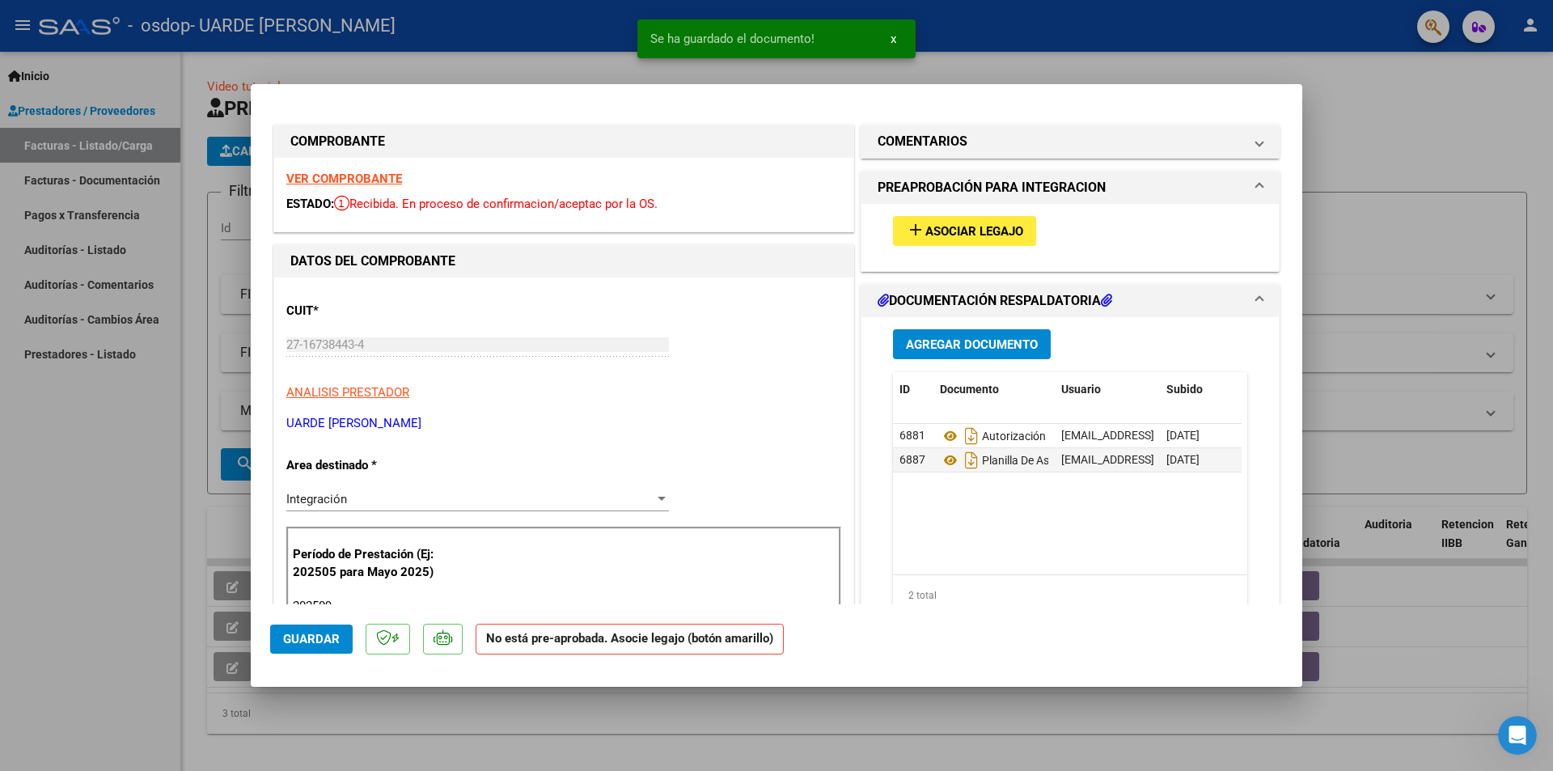
scroll to position [632, 0]
click at [310, 640] on span "Guardar" at bounding box center [311, 639] width 57 height 15
